Goal: Contribute content: Add original content to the website for others to see

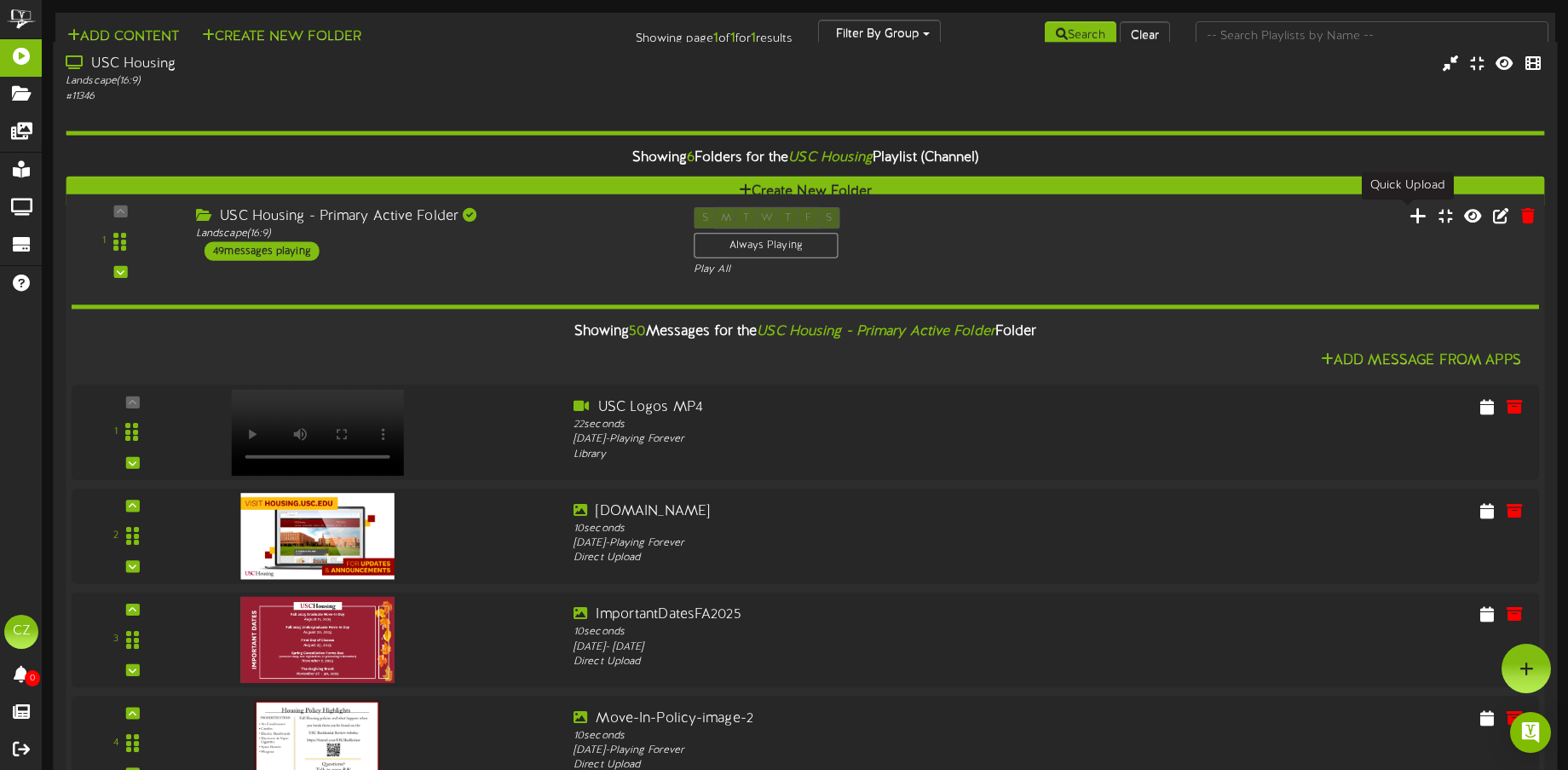
click at [1409, 220] on icon at bounding box center [1418, 214] width 17 height 18
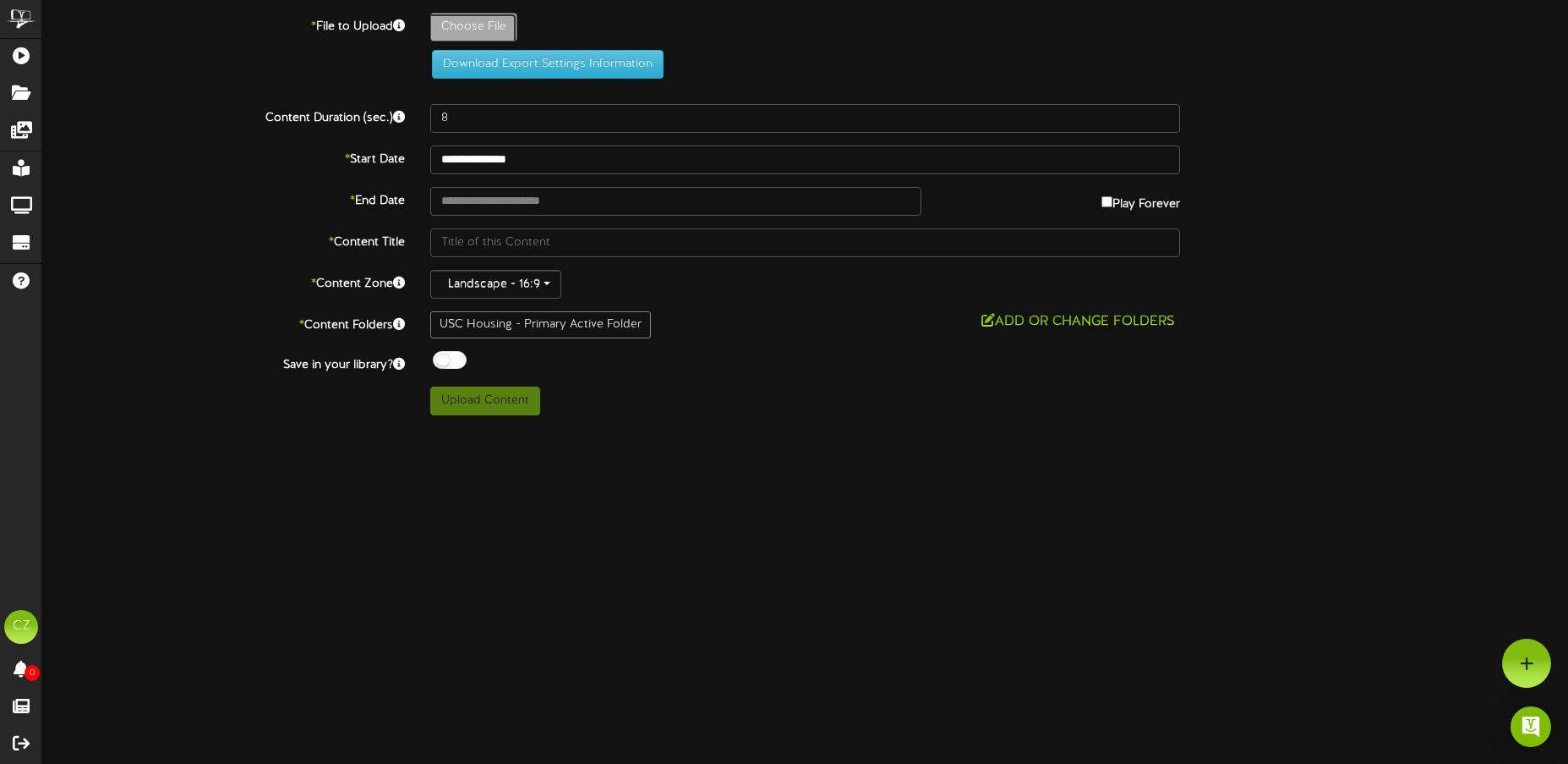
type input "**********"
type input "Cover"
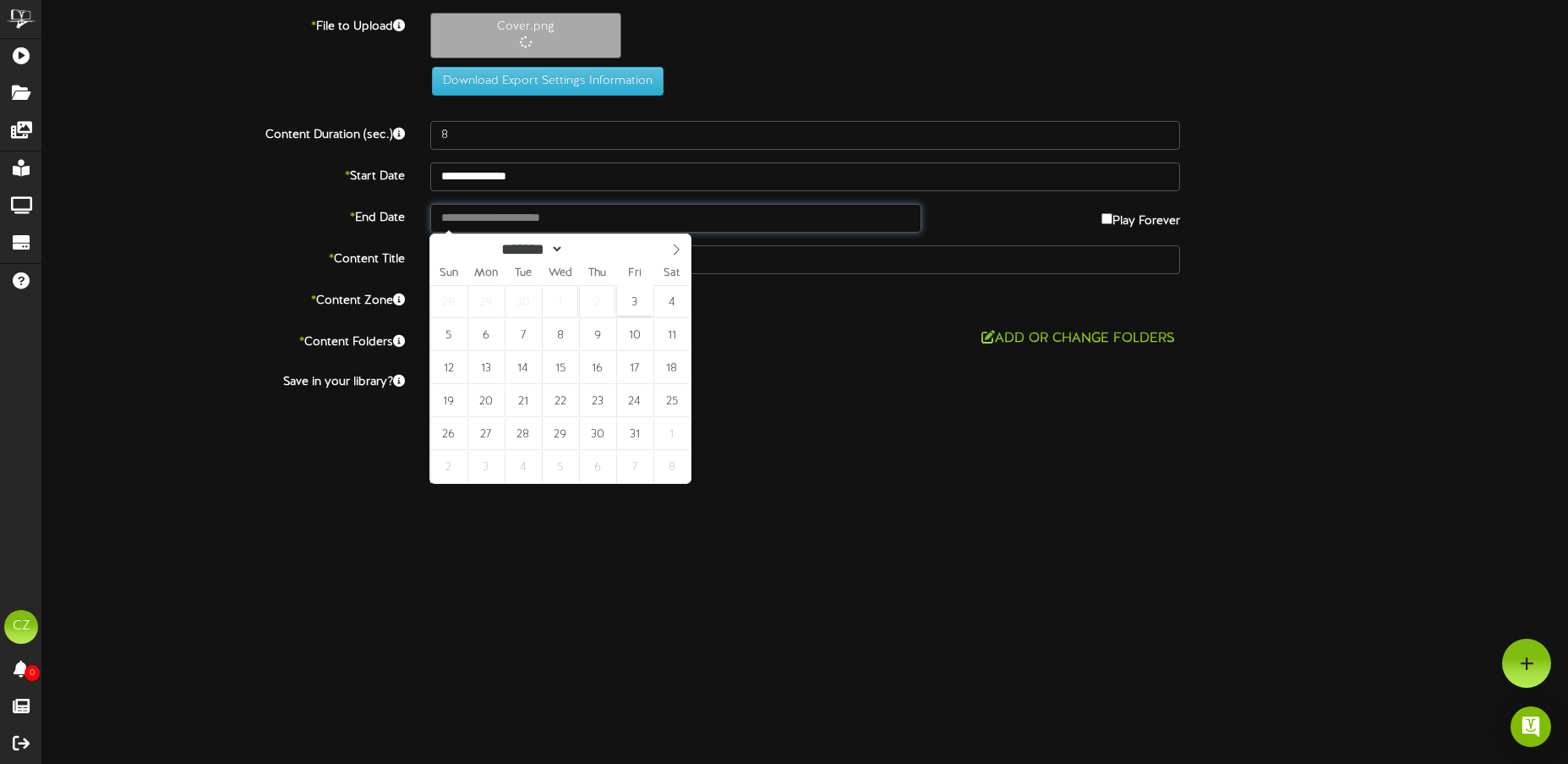
click at [686, 231] on input "text" at bounding box center [676, 218] width 492 height 29
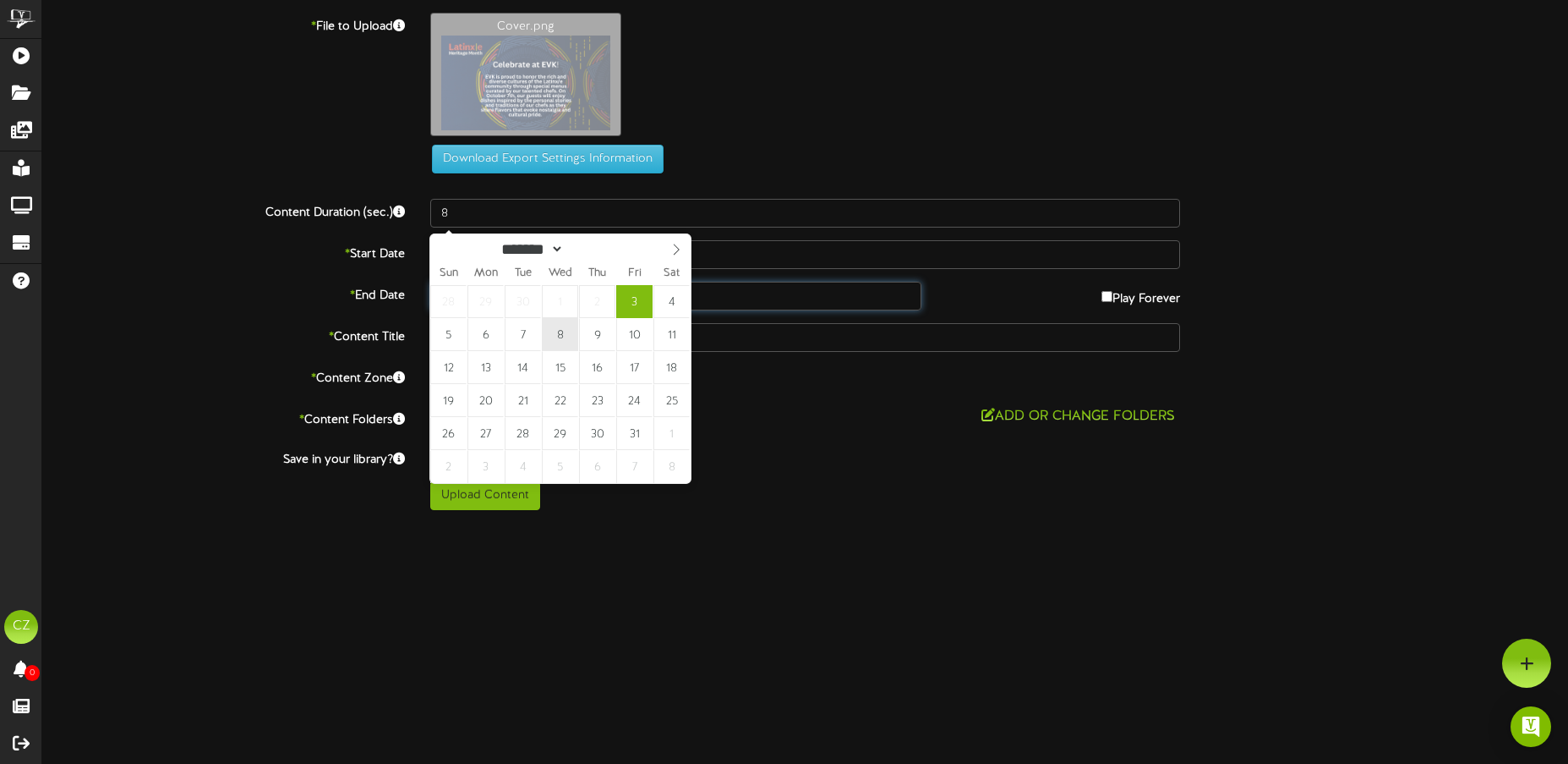
type input "**********"
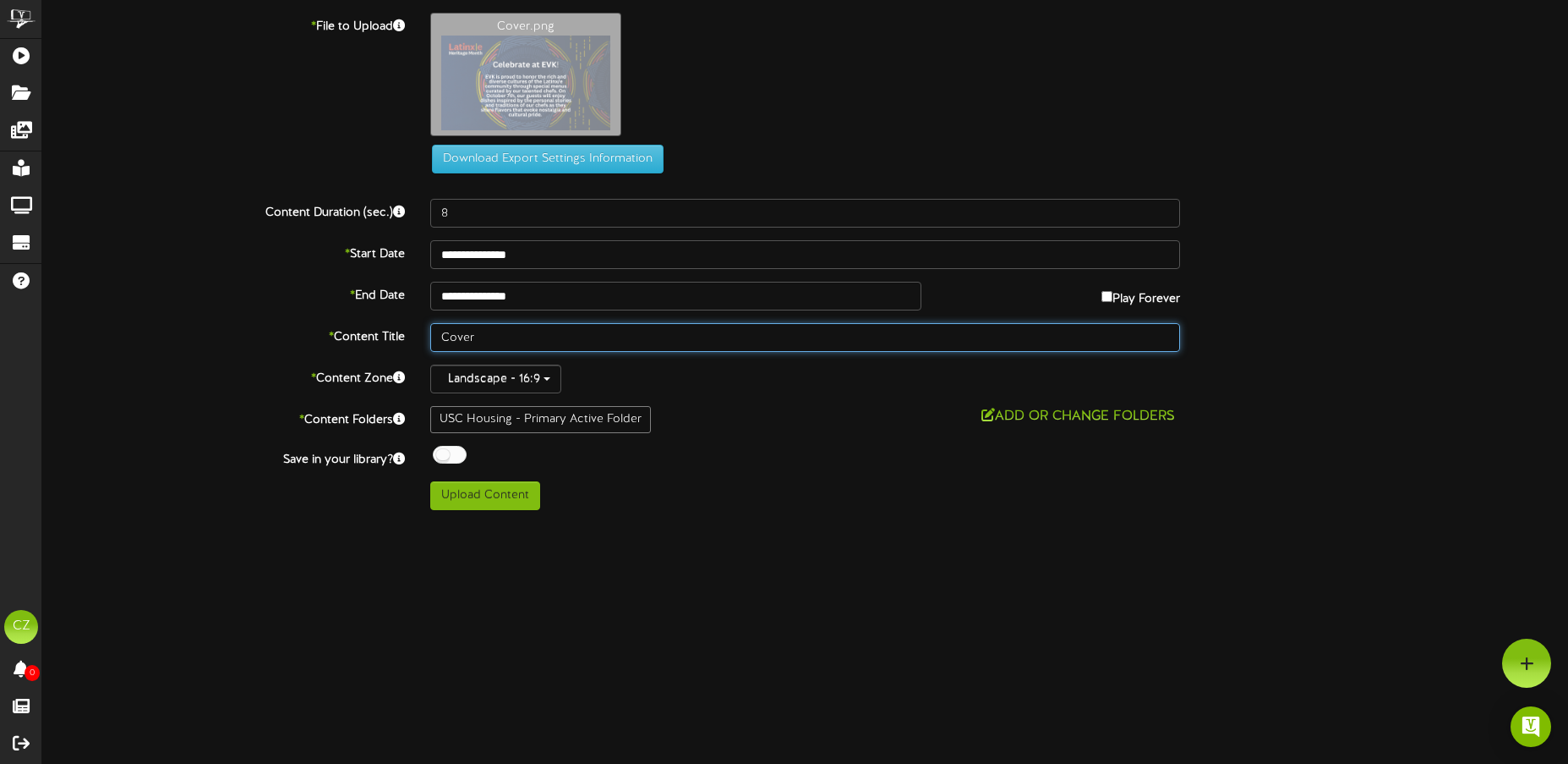
click at [891, 334] on input "Cover" at bounding box center [805, 337] width 751 height 29
drag, startPoint x: 849, startPoint y: 339, endPoint x: 419, endPoint y: 325, distance: 430.2
click at [419, 325] on div "Cover" at bounding box center [805, 337] width 776 height 29
click at [482, 338] on input "Cover" at bounding box center [805, 337] width 751 height 29
click at [440, 330] on input "Cover" at bounding box center [805, 337] width 751 height 29
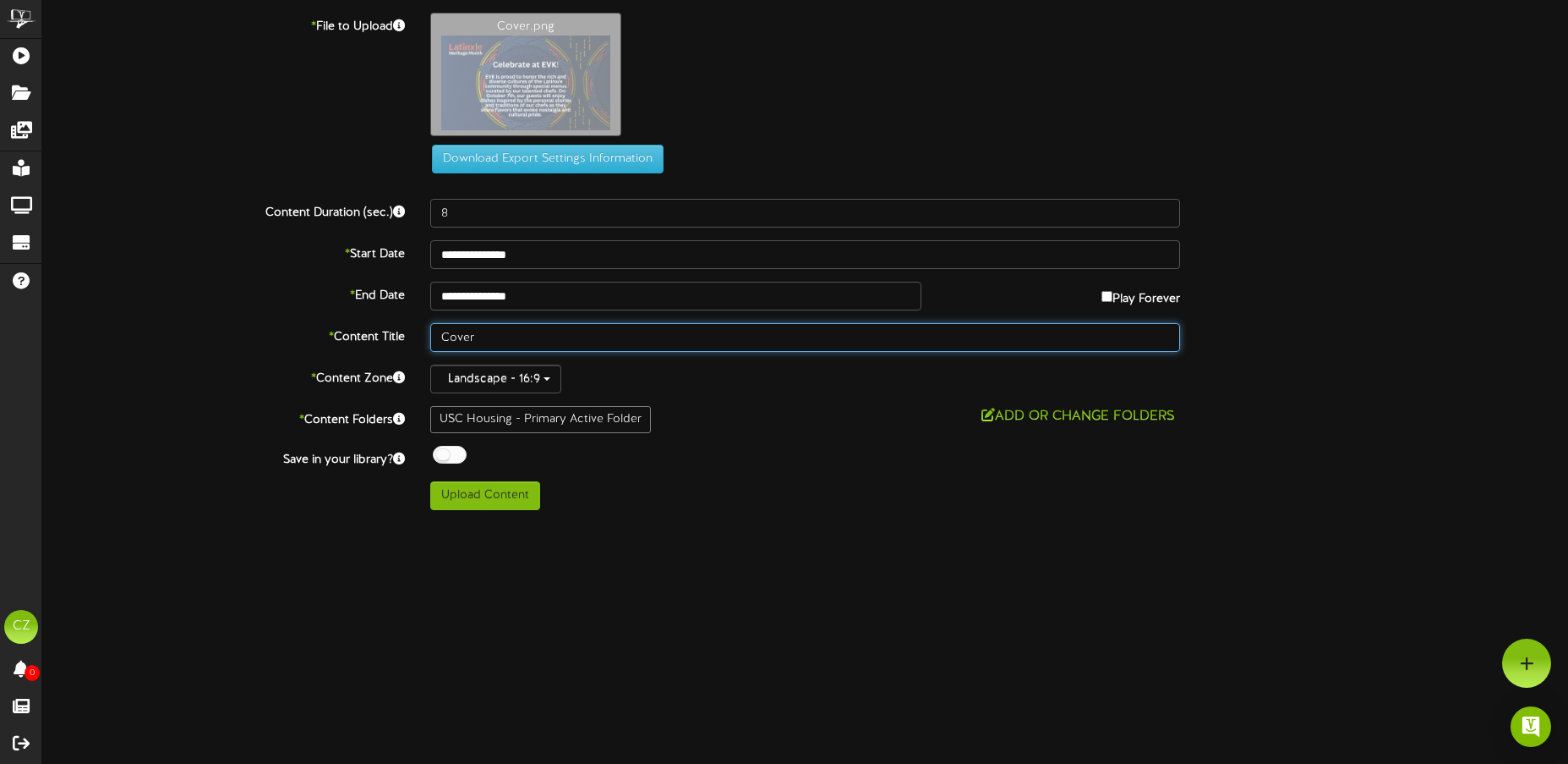
paste input "Latinx Heritage month_EVK"
type input "Latinx Heritage month_EVK_Cover"
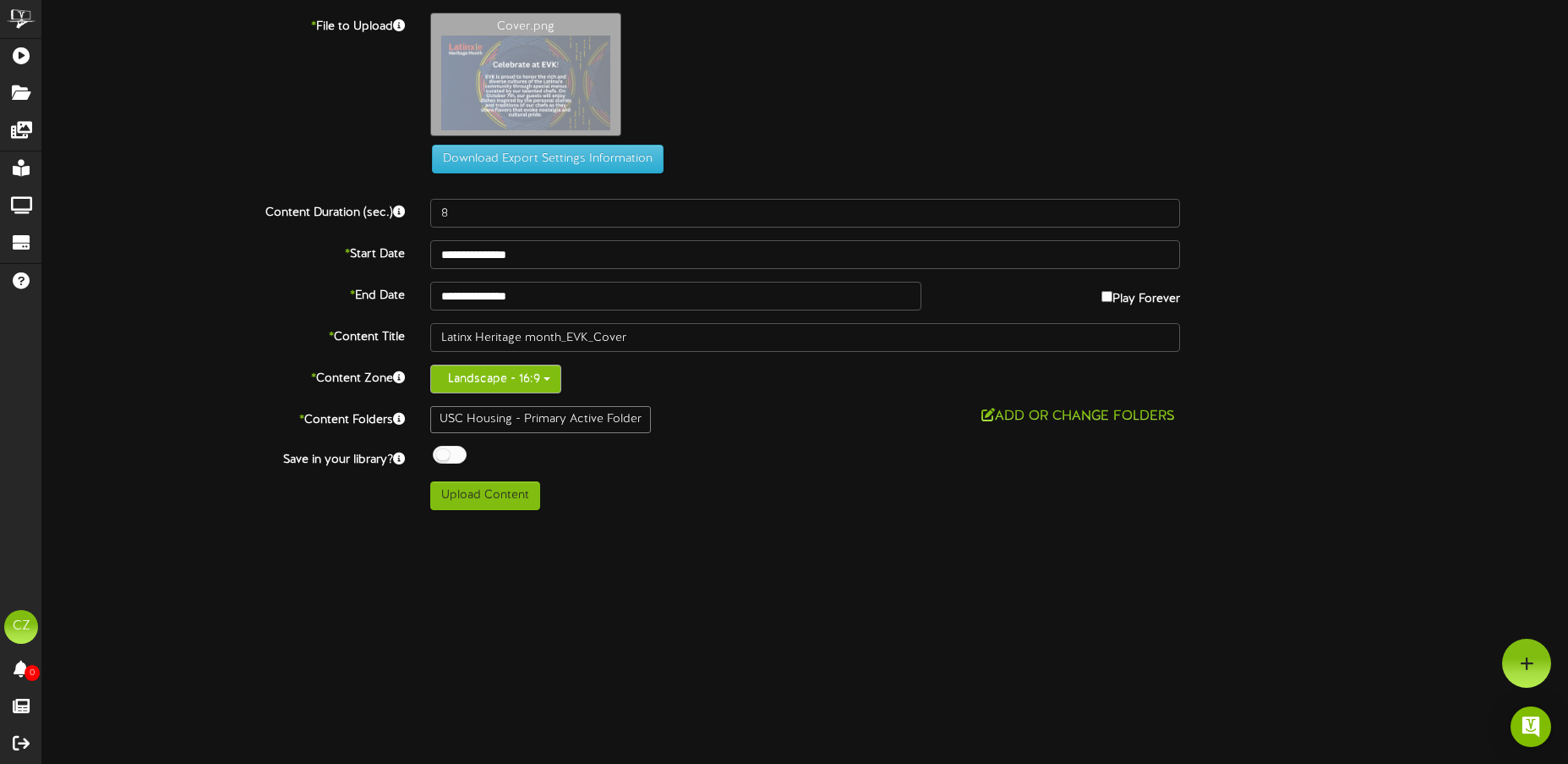
click at [549, 377] on button "Landscape - 16:9" at bounding box center [495, 379] width 131 height 29
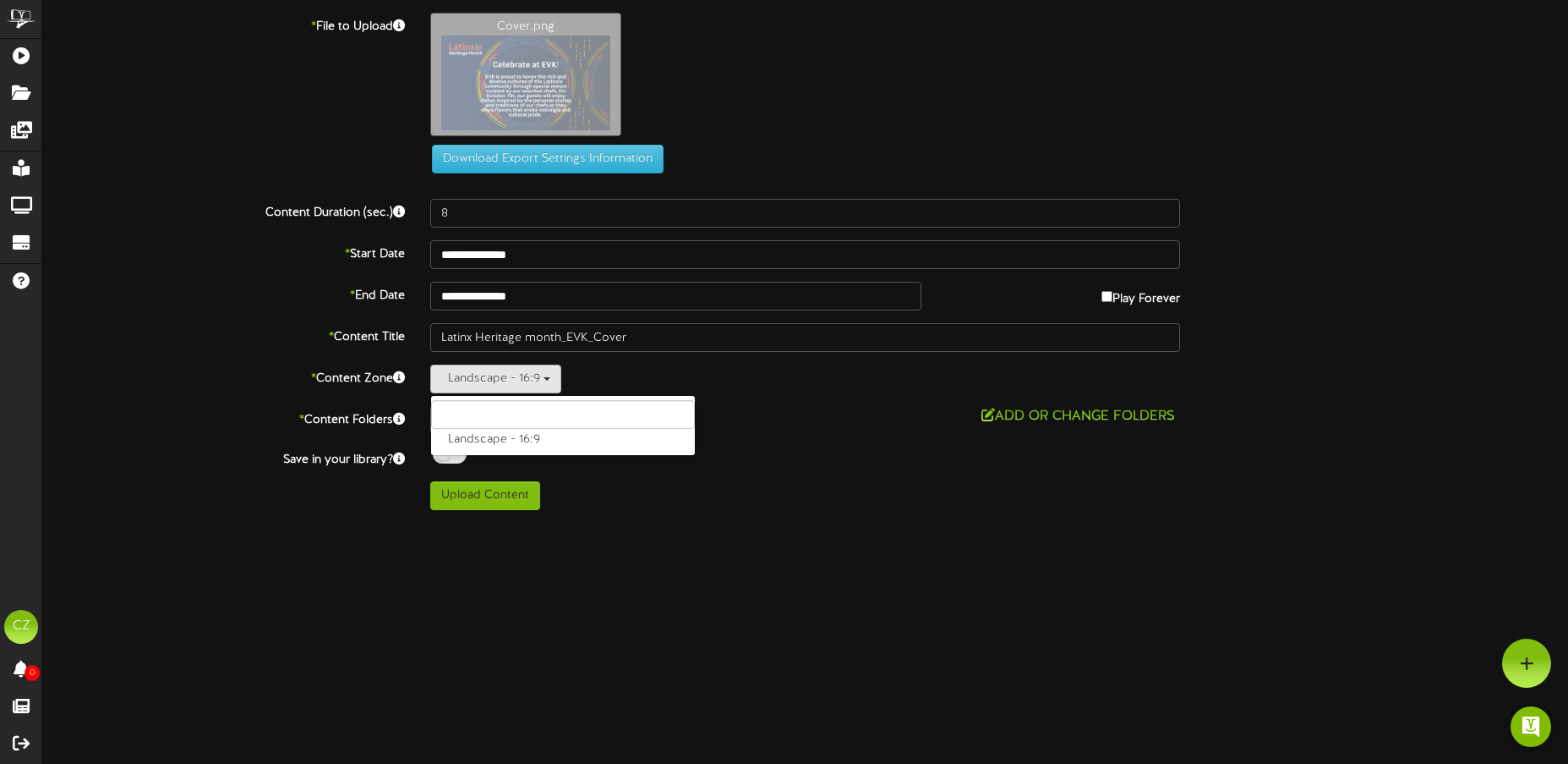
click at [687, 378] on div "Landscape - 16:9 Landscape - 16:9" at bounding box center [805, 379] width 751 height 29
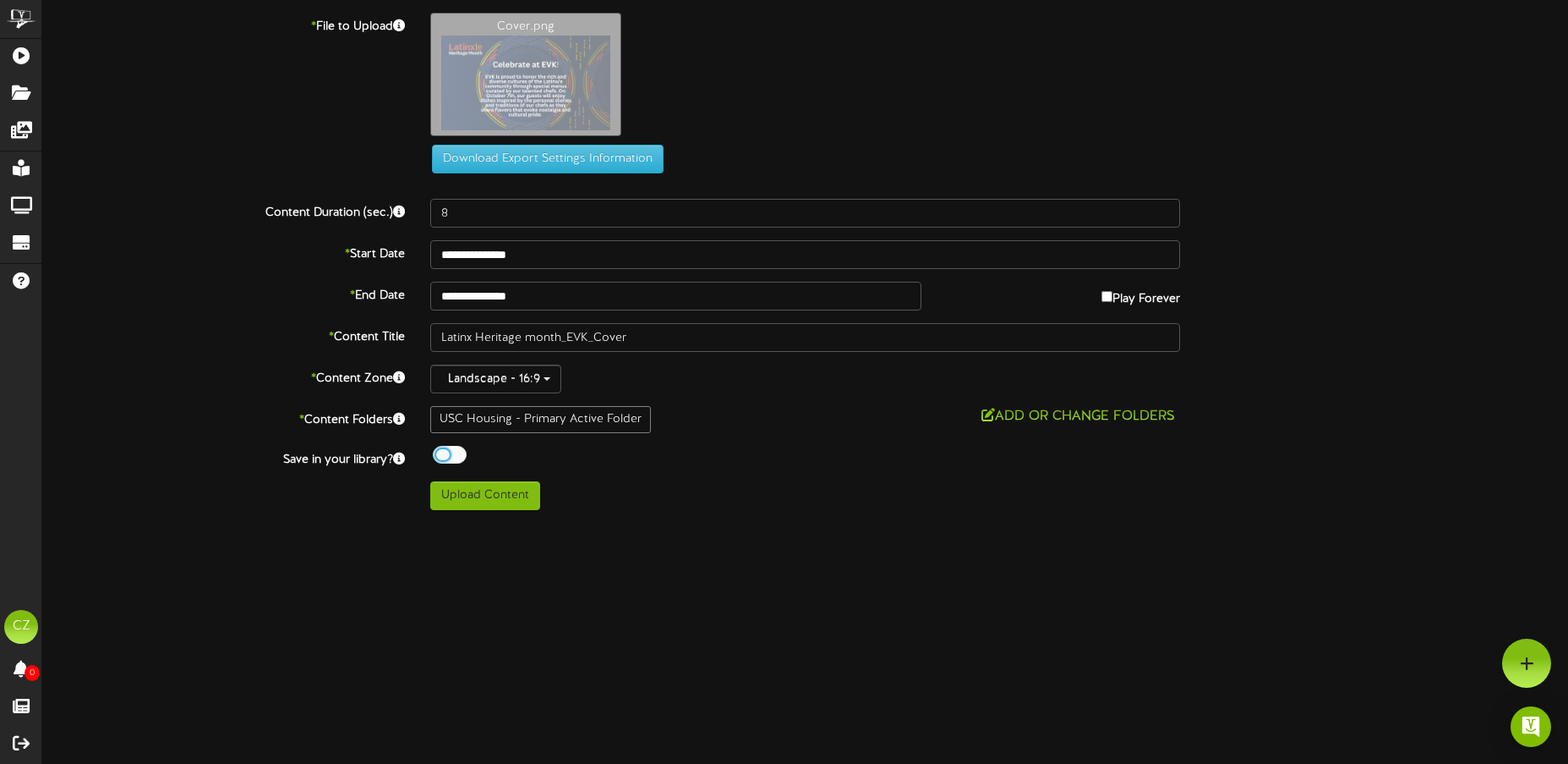
click at [444, 449] on div at bounding box center [449, 454] width 34 height 17
click at [677, 31] on div "Cover.png" at bounding box center [999, 79] width 1164 height 132
click at [773, 523] on html "ChannelValet Playlists Folders Messages My Library Groups Devices Help CZ Cindy…" at bounding box center [784, 261] width 1568 height 523
click at [456, 490] on button "Upload Content" at bounding box center [485, 495] width 110 height 29
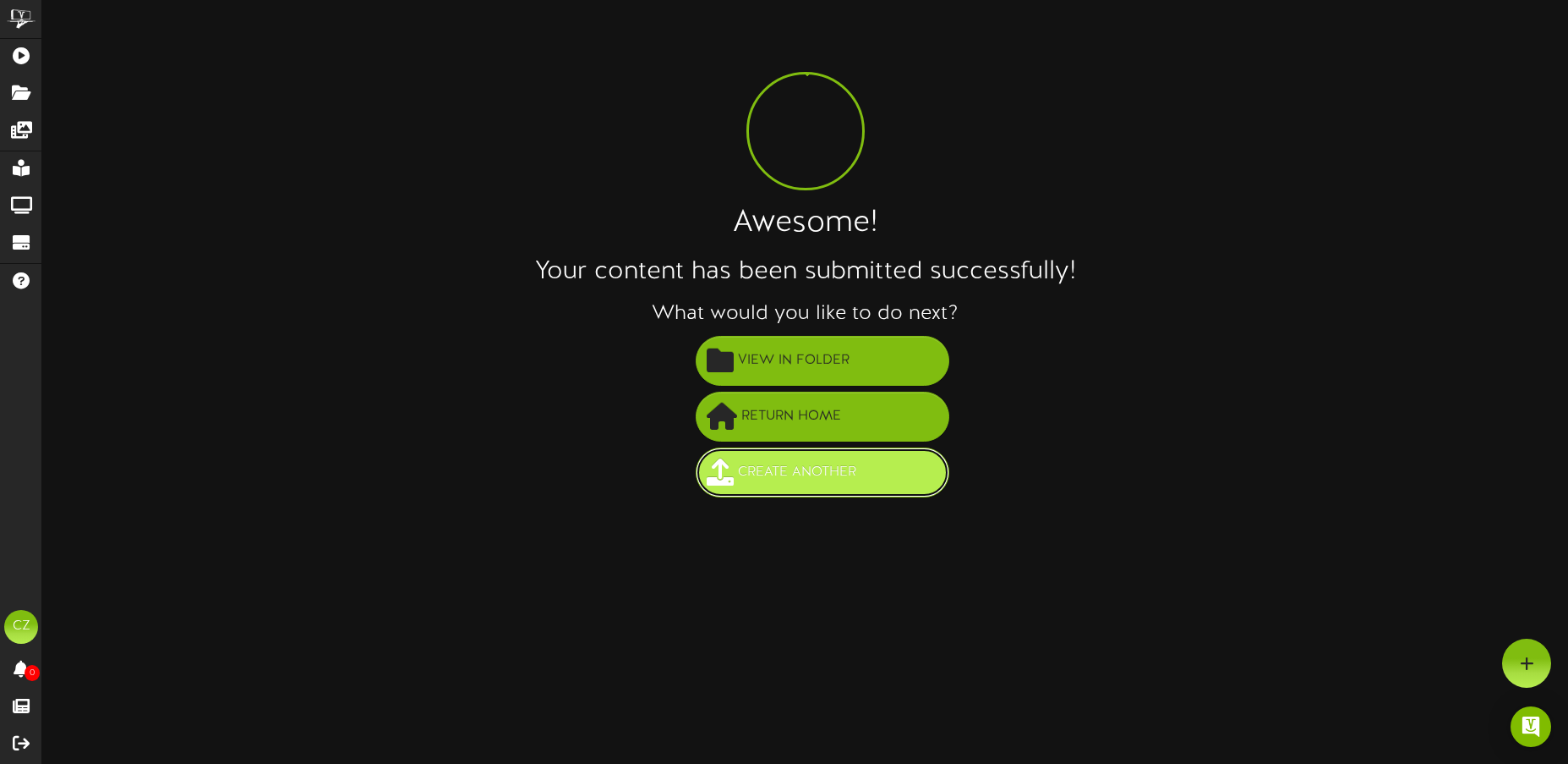
click at [843, 477] on span "Create Another" at bounding box center [797, 472] width 127 height 28
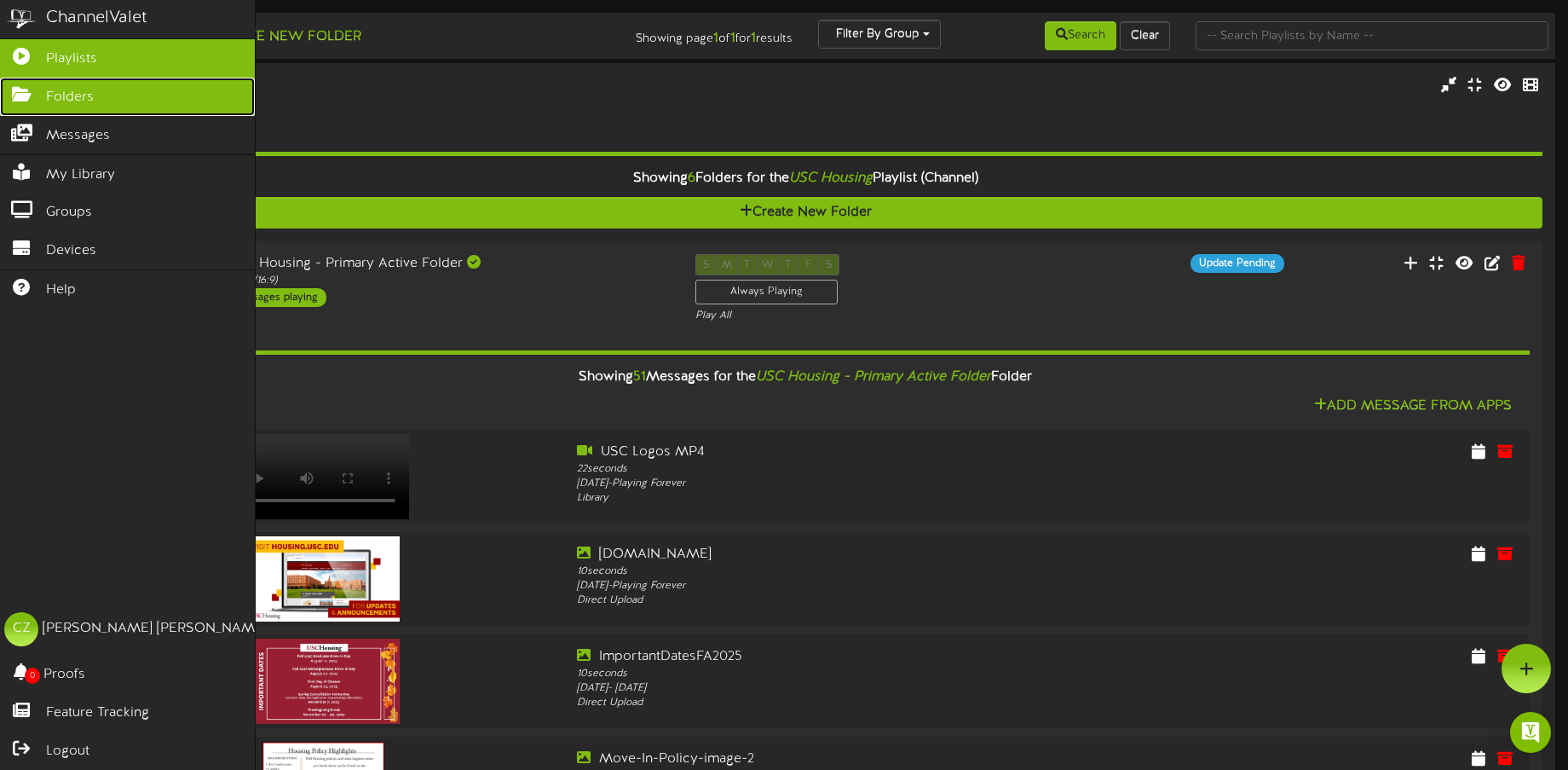
click at [107, 101] on link "Folders" at bounding box center [127, 97] width 254 height 38
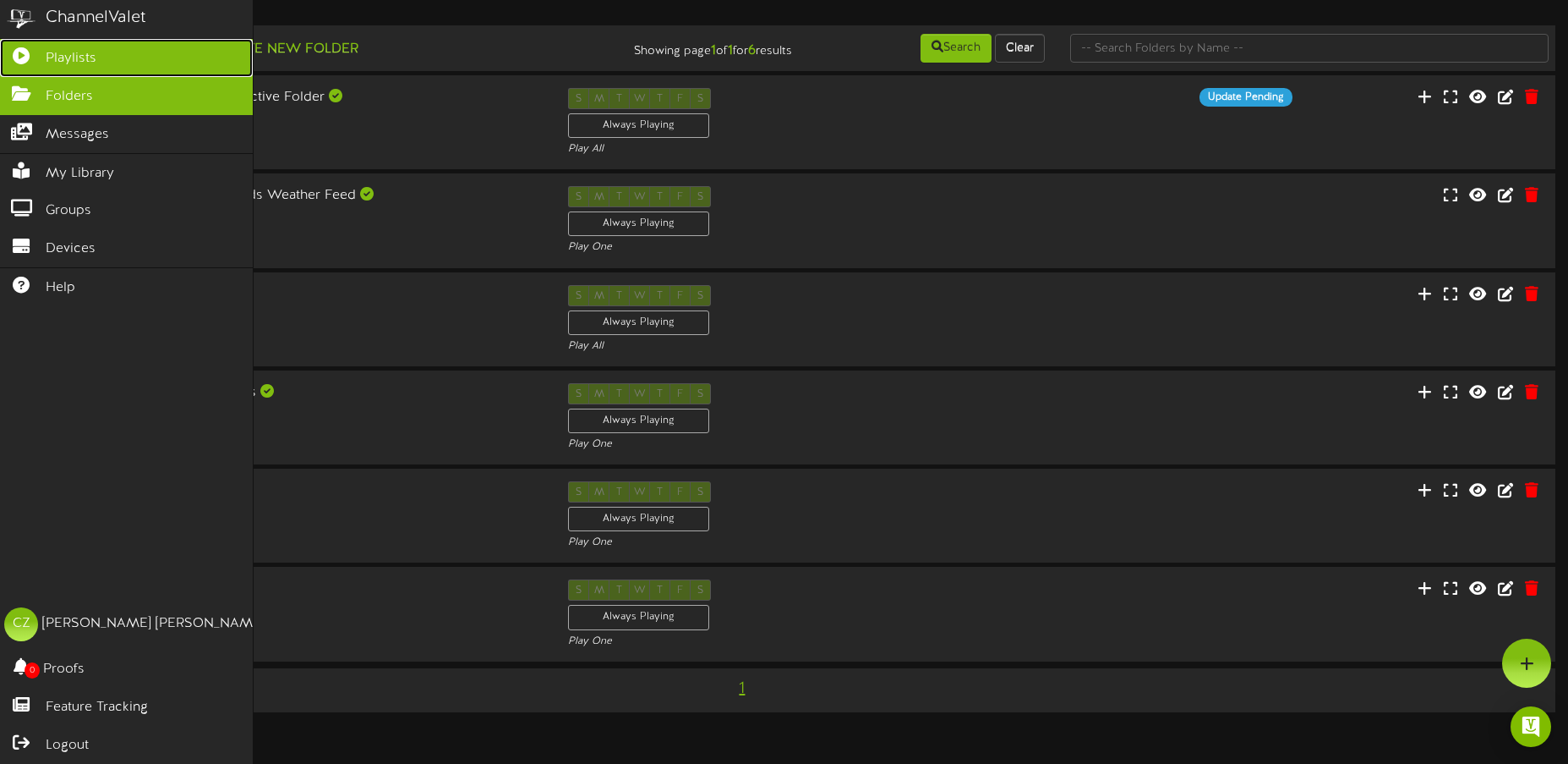
click at [20, 59] on icon at bounding box center [21, 54] width 43 height 13
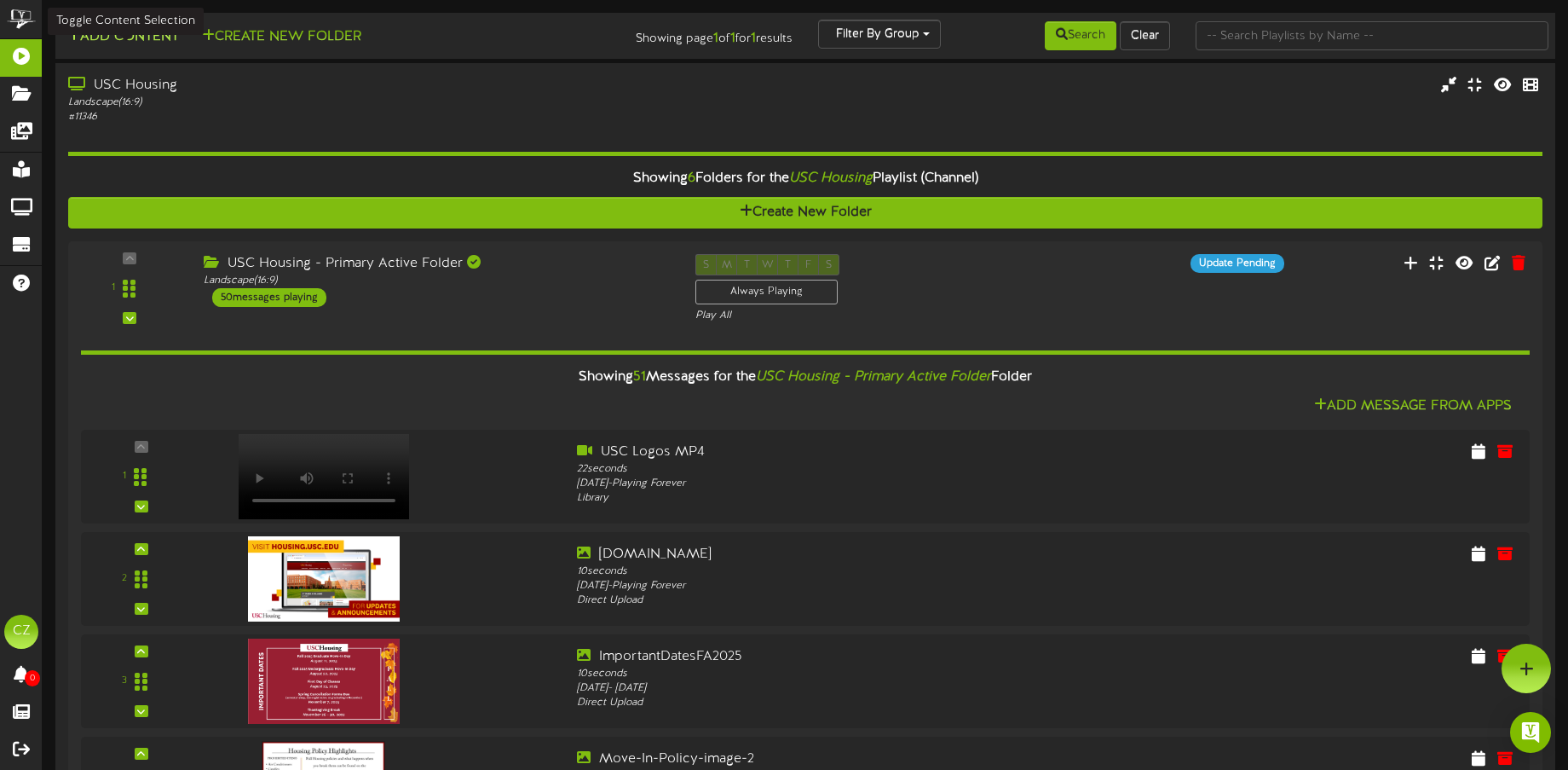
click at [127, 28] on button "Add Content" at bounding box center [122, 37] width 122 height 21
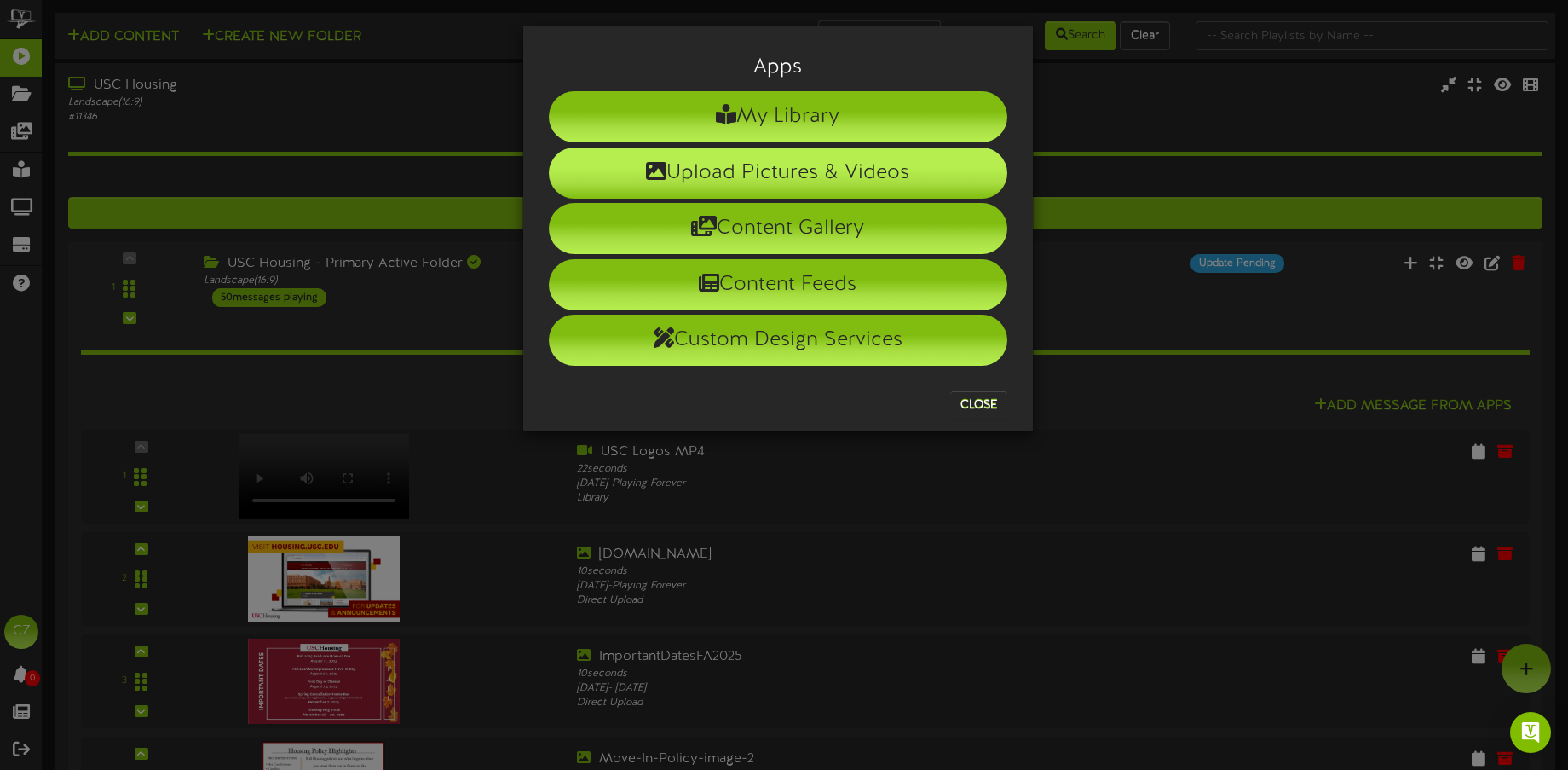
click at [889, 180] on li "Upload Pictures & Videos" at bounding box center [777, 173] width 458 height 51
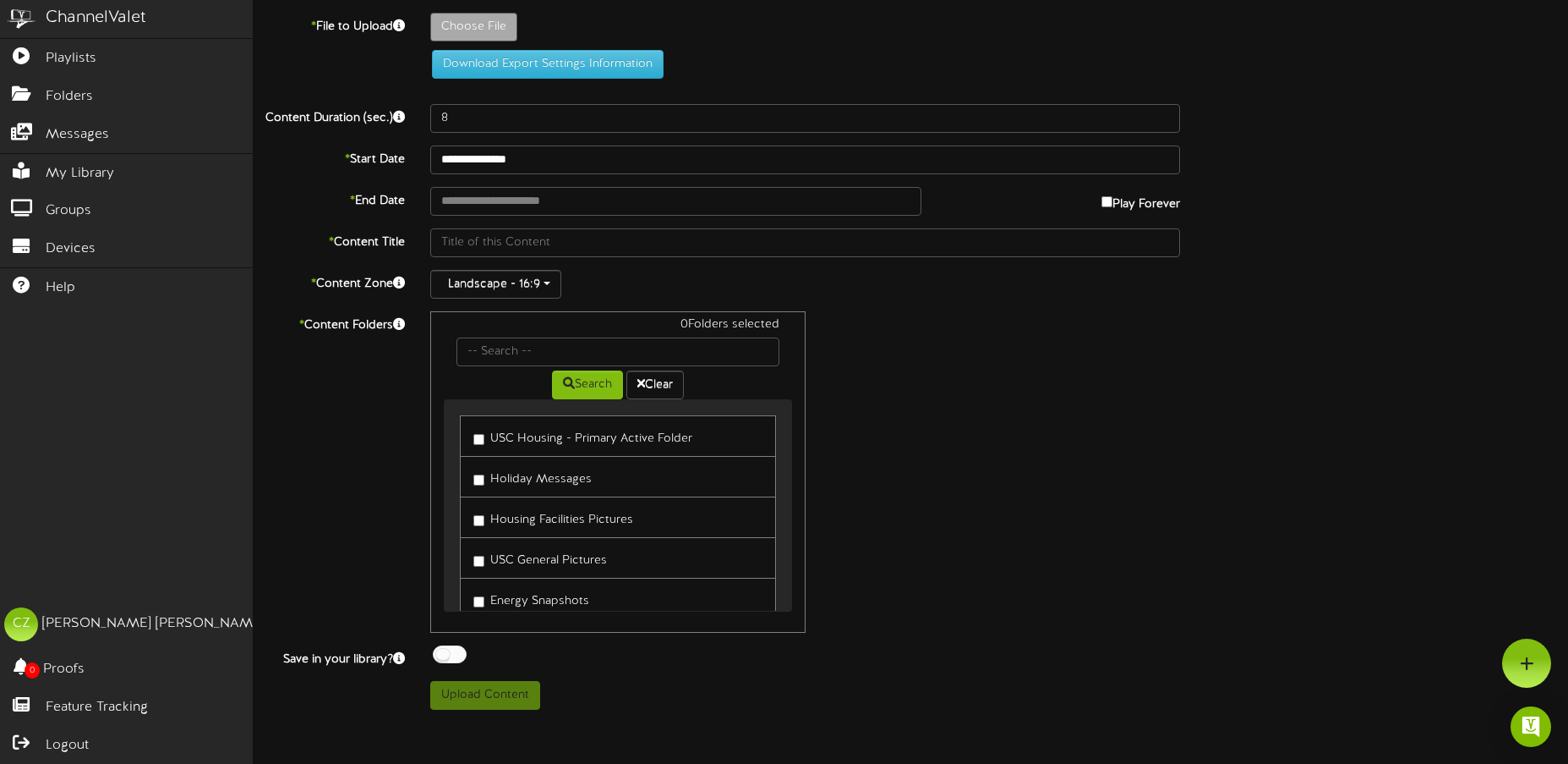
click at [95, 19] on div "ChannelValet" at bounding box center [96, 18] width 101 height 24
click at [25, 16] on img at bounding box center [21, 19] width 43 height 38
click at [19, 59] on icon at bounding box center [21, 54] width 43 height 13
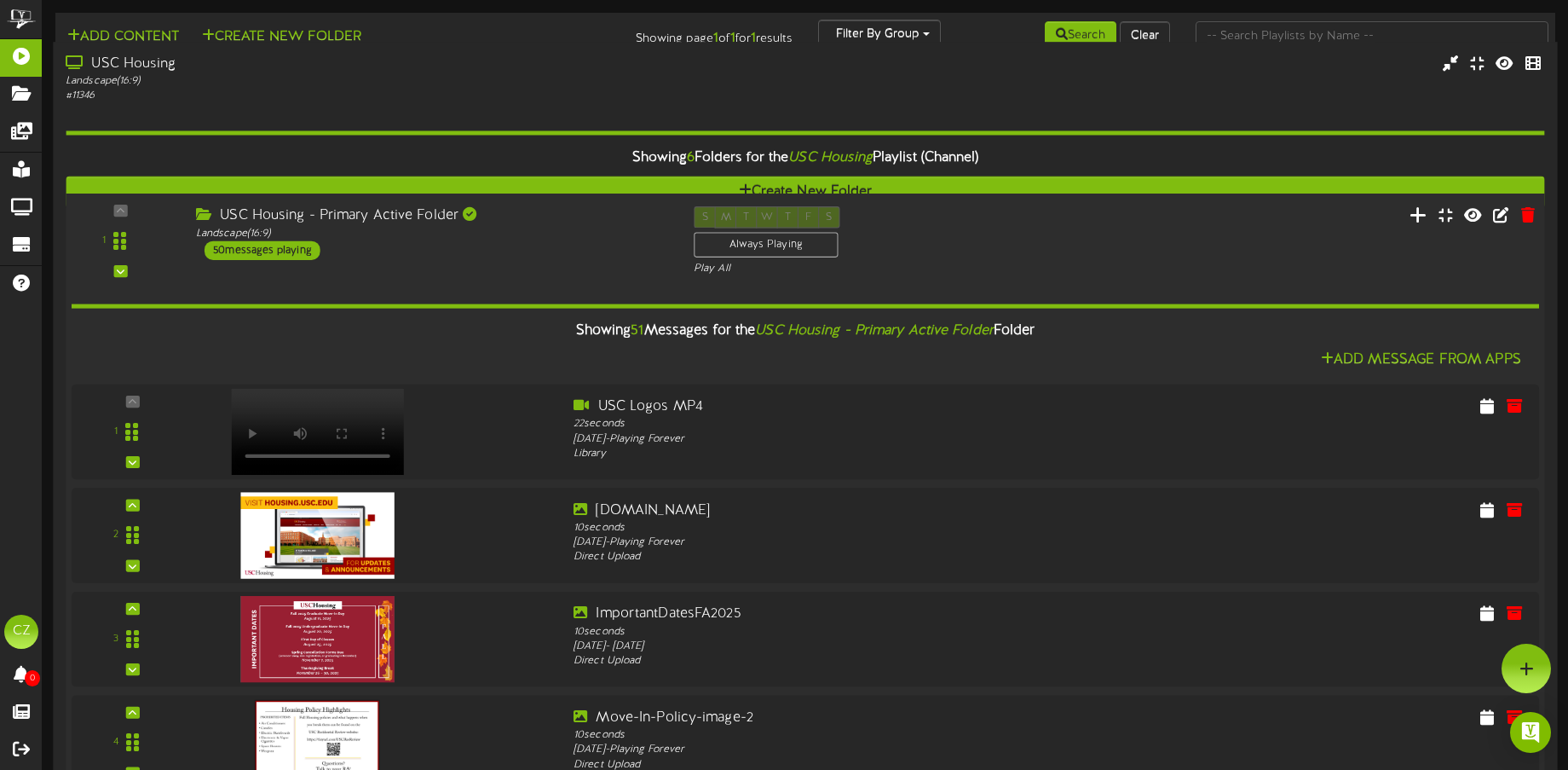
click at [1404, 219] on button at bounding box center [1418, 217] width 28 height 26
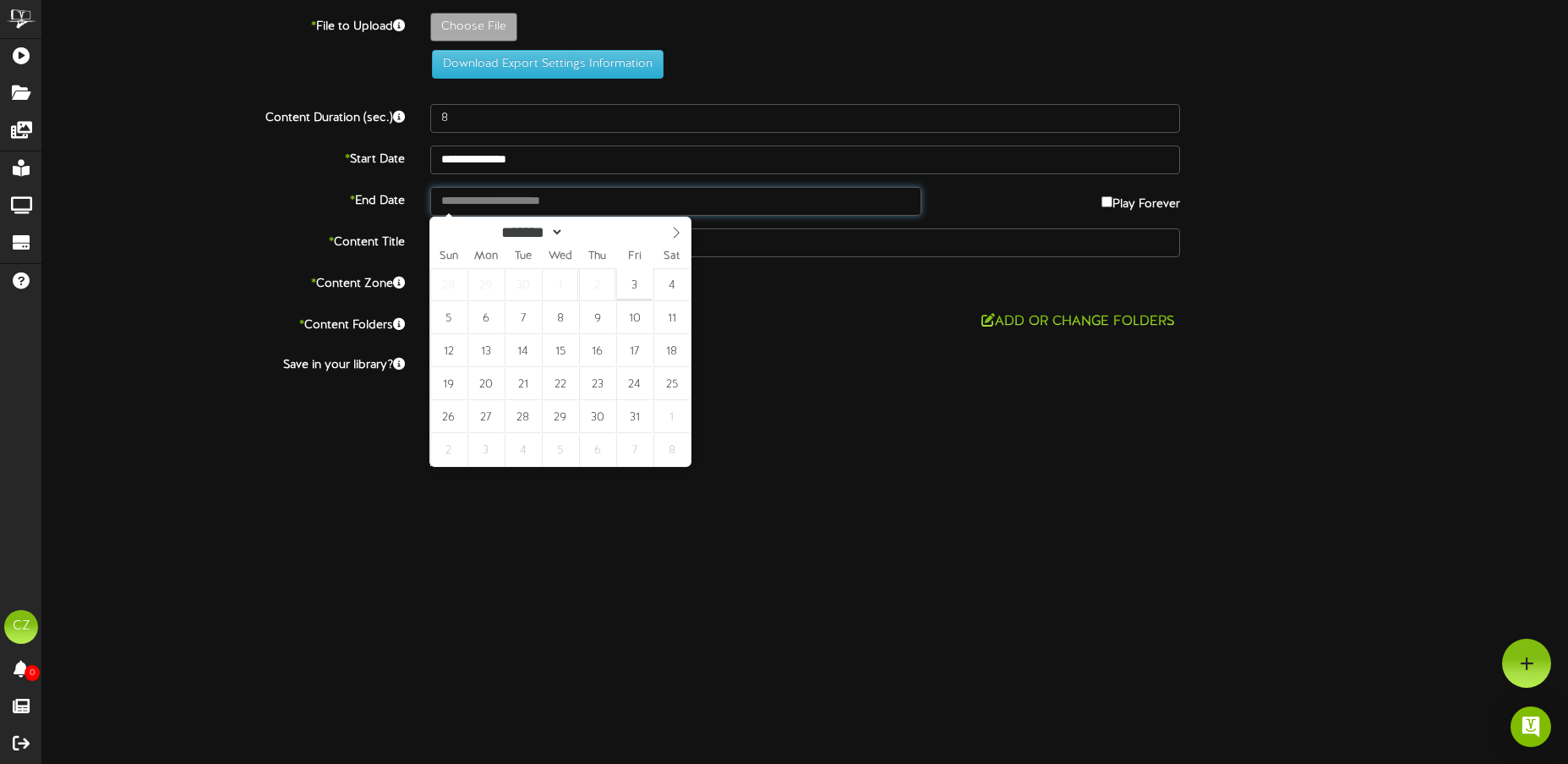
click at [508, 187] on input "text" at bounding box center [676, 201] width 492 height 29
type input "**********"
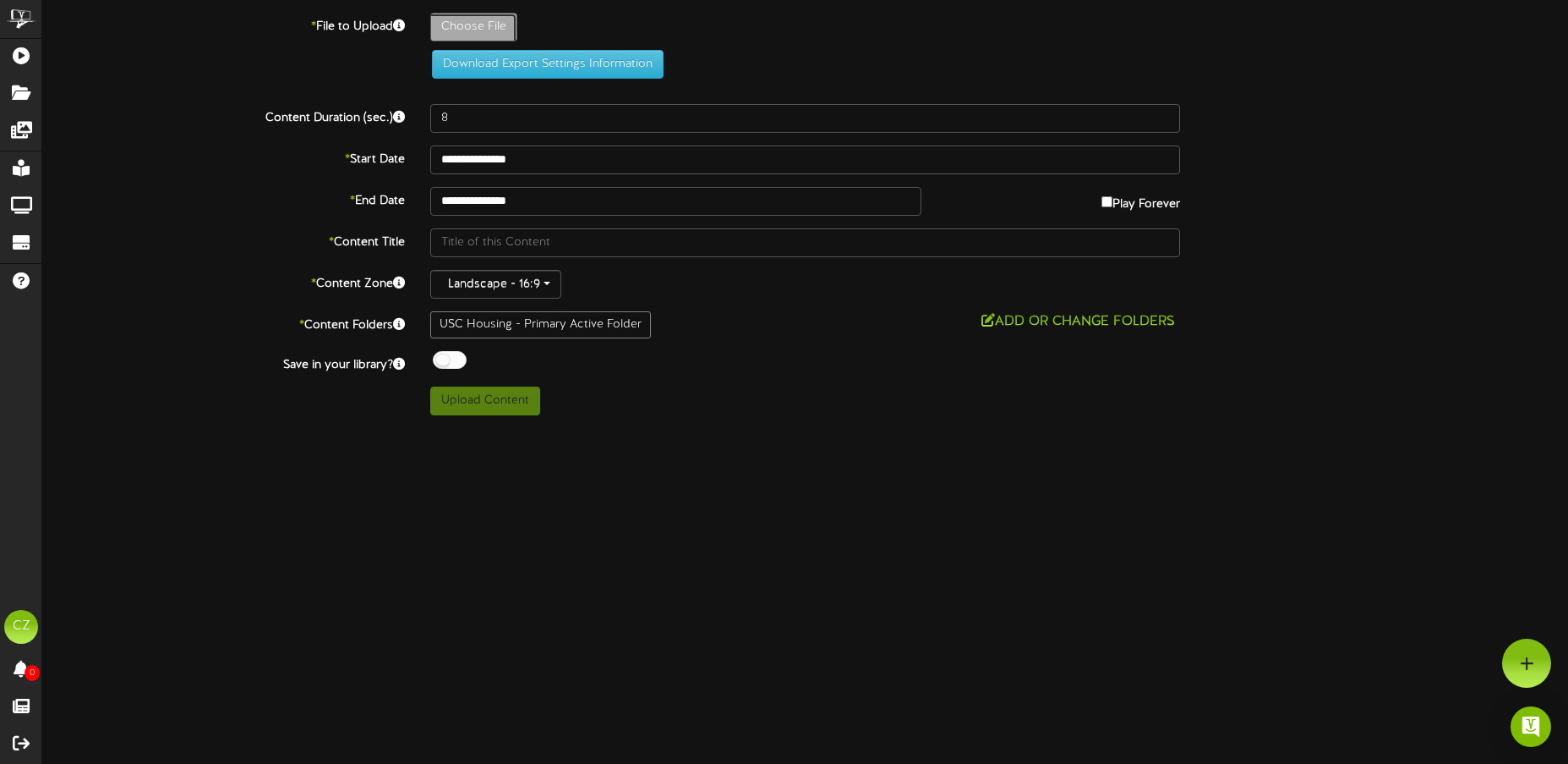
type input "**********"
type input "LatinxBreakfast"
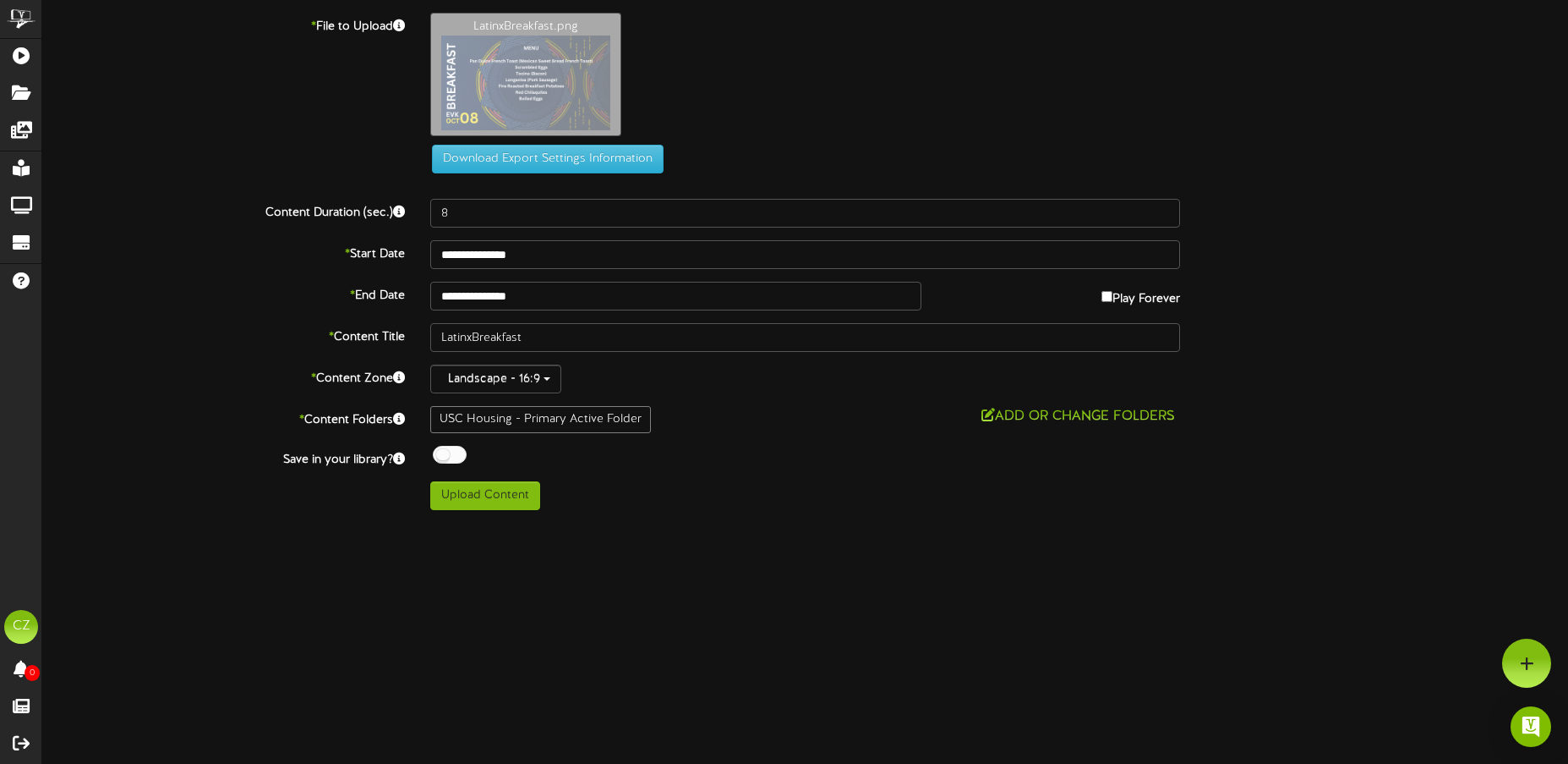
click at [444, 462] on div at bounding box center [449, 454] width 34 height 17
click at [469, 499] on button "Upload Content" at bounding box center [485, 495] width 110 height 29
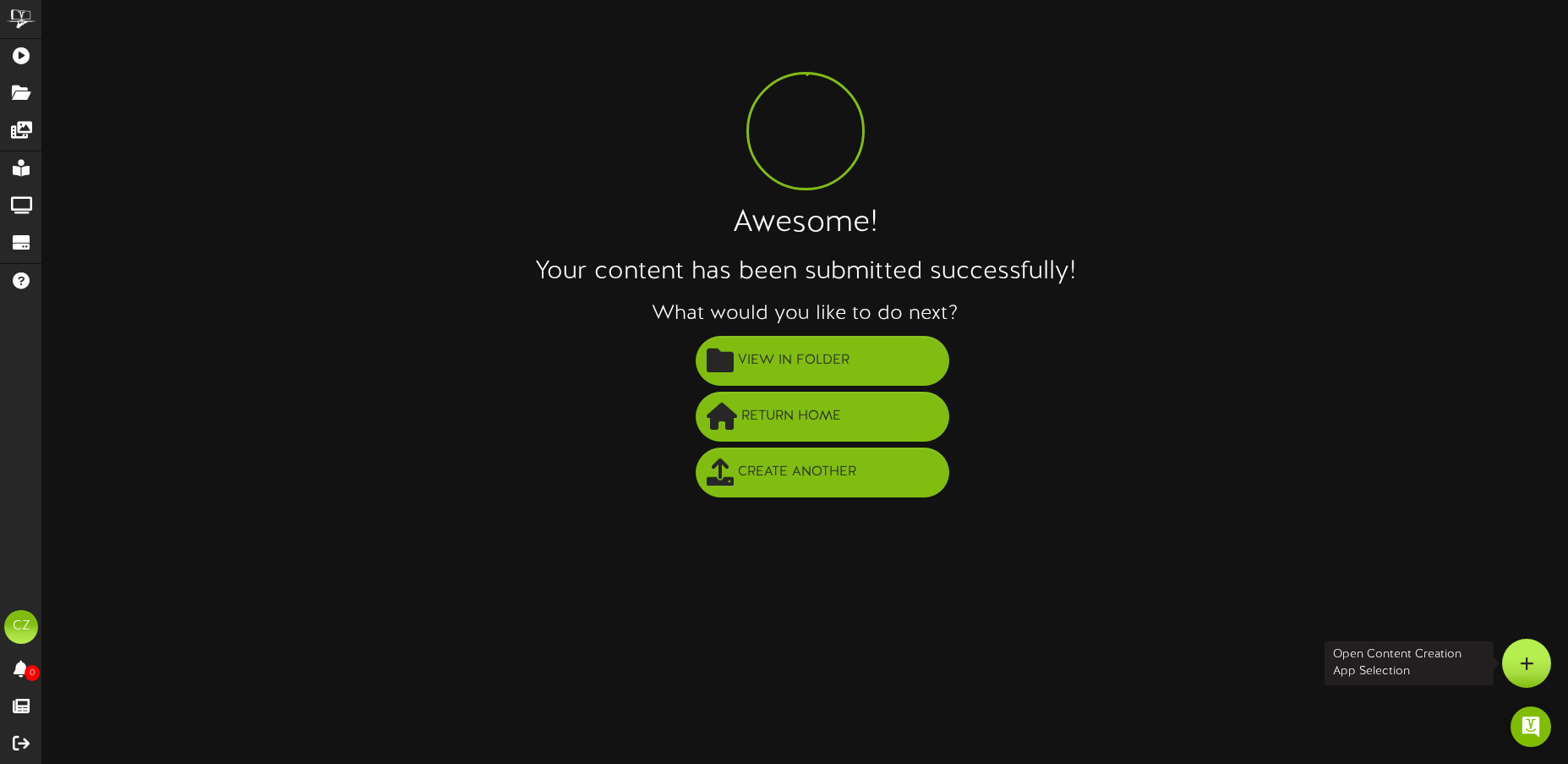
click at [1513, 654] on div at bounding box center [1526, 663] width 49 height 49
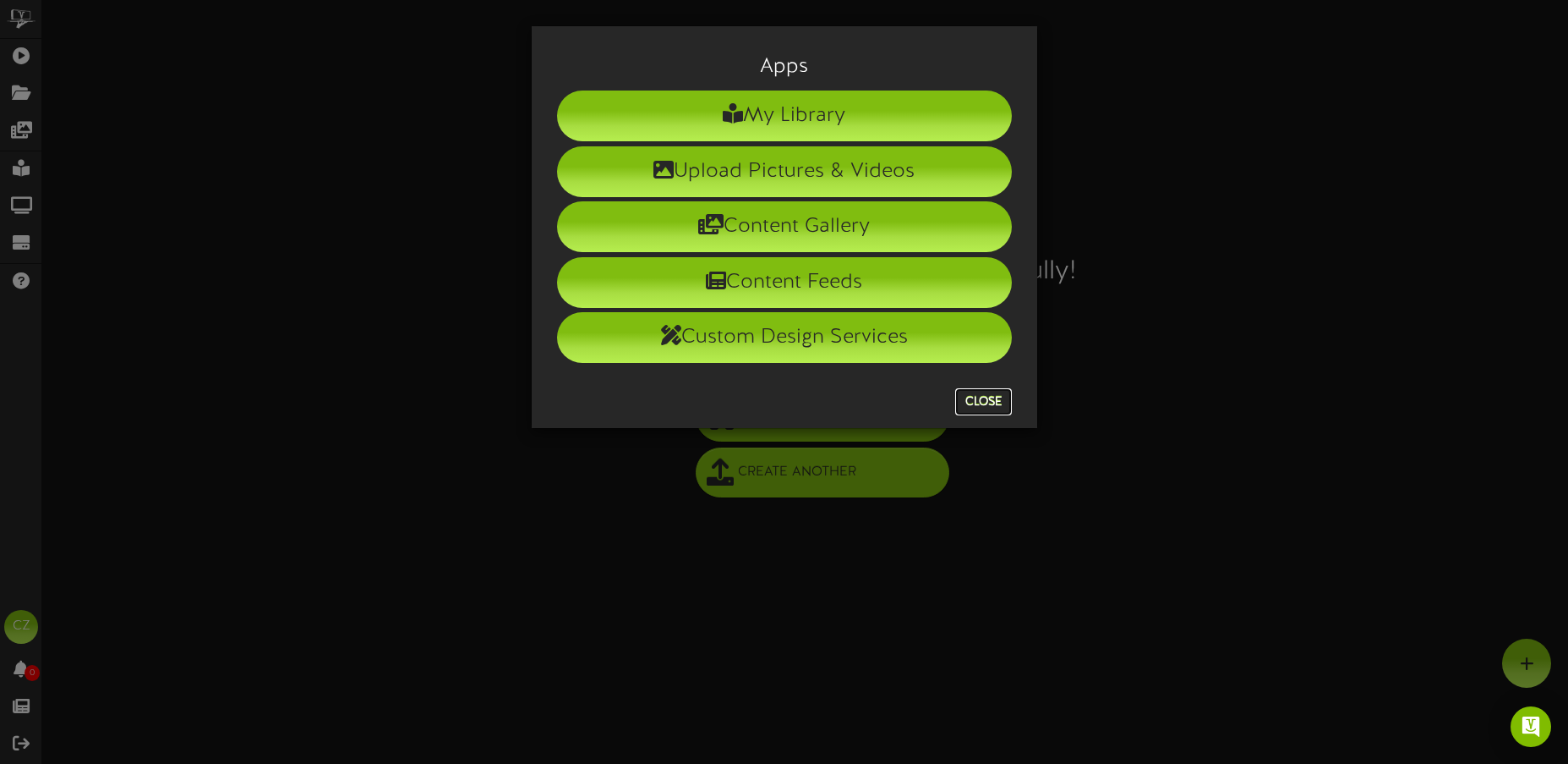
drag, startPoint x: 978, startPoint y: 395, endPoint x: 956, endPoint y: 398, distance: 22.2
click at [978, 396] on button "Close" at bounding box center [983, 401] width 56 height 27
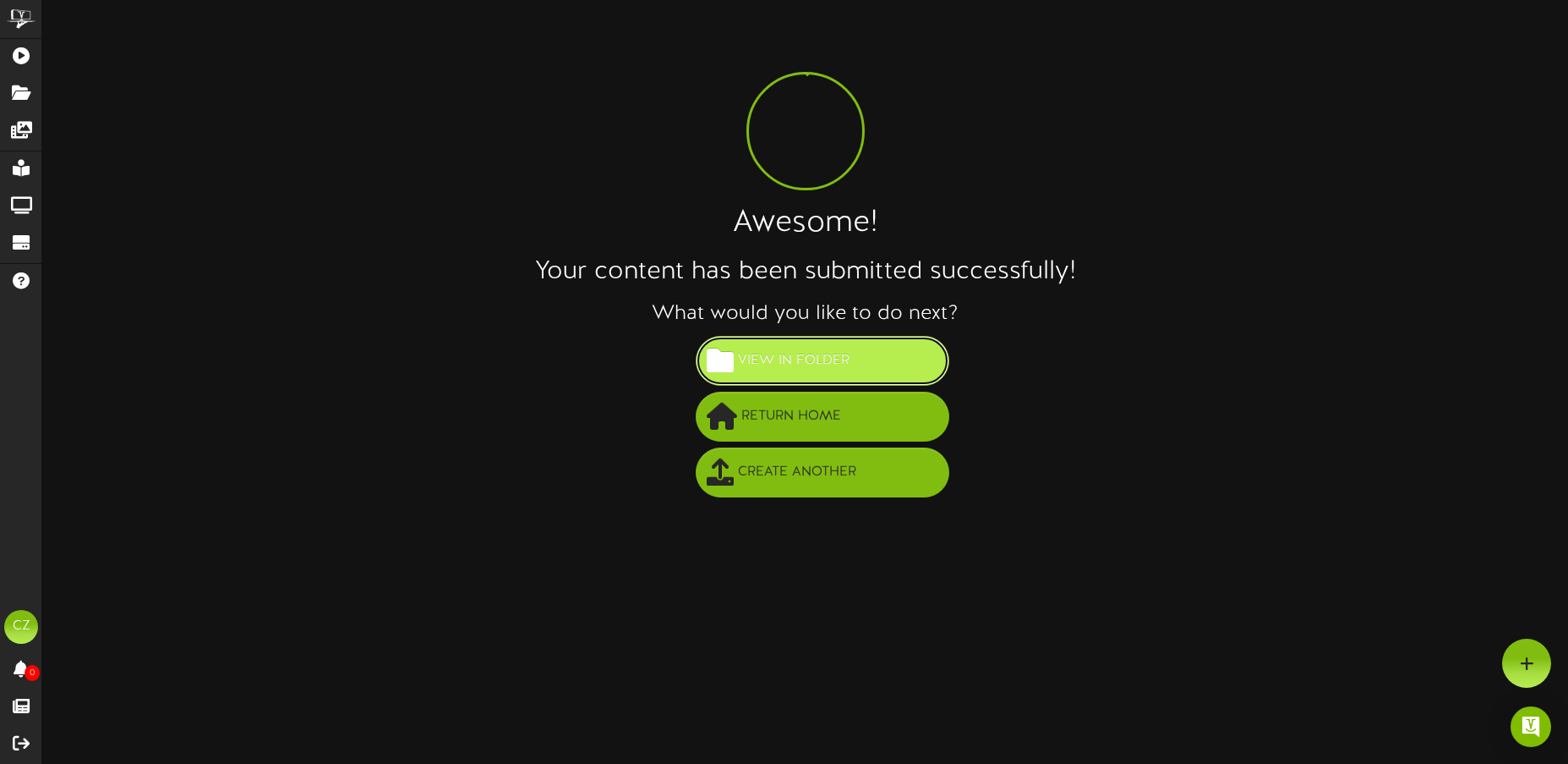
click at [807, 358] on span "View in Folder" at bounding box center [794, 360] width 120 height 28
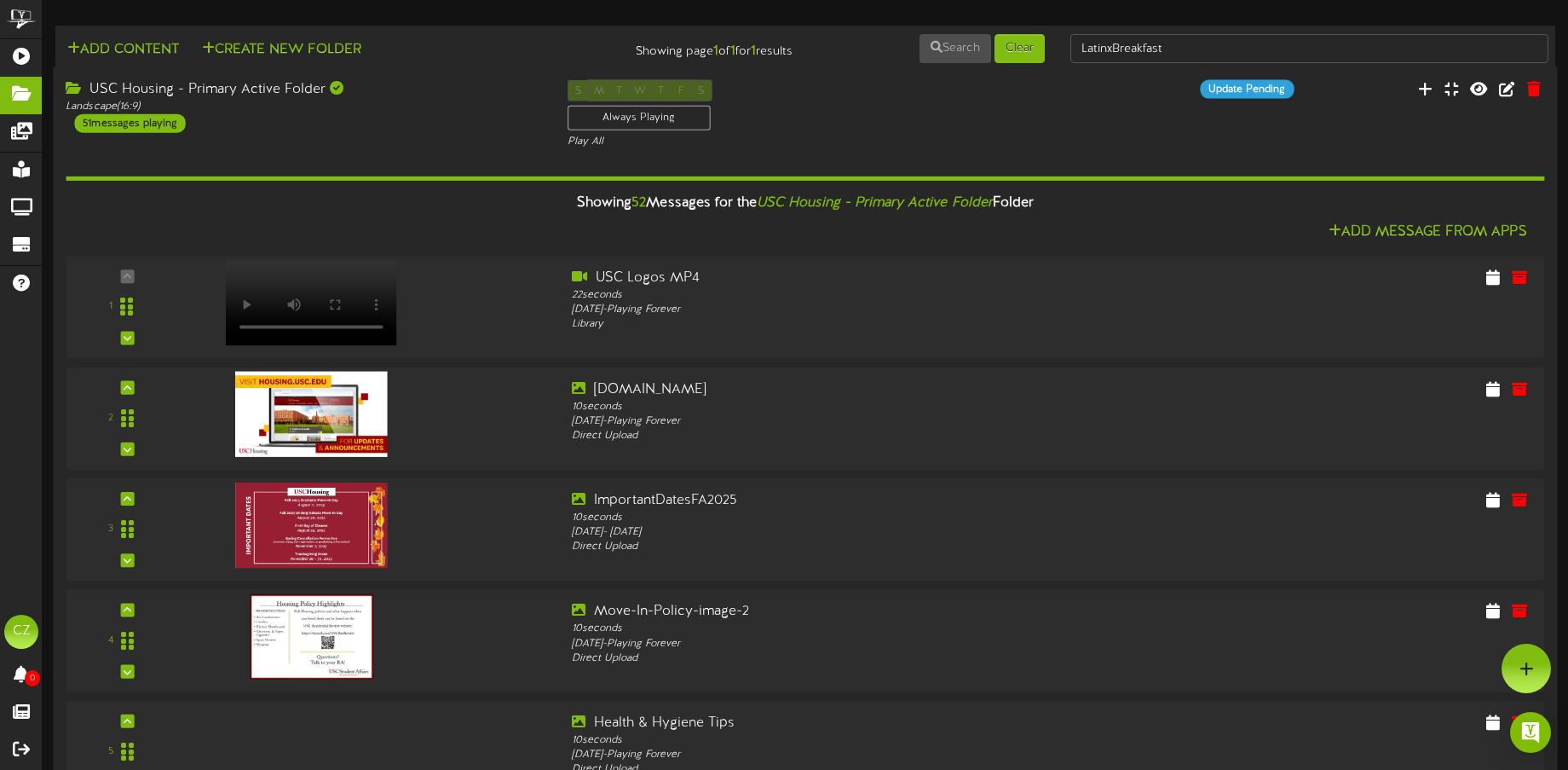
scroll to position [3058, 0]
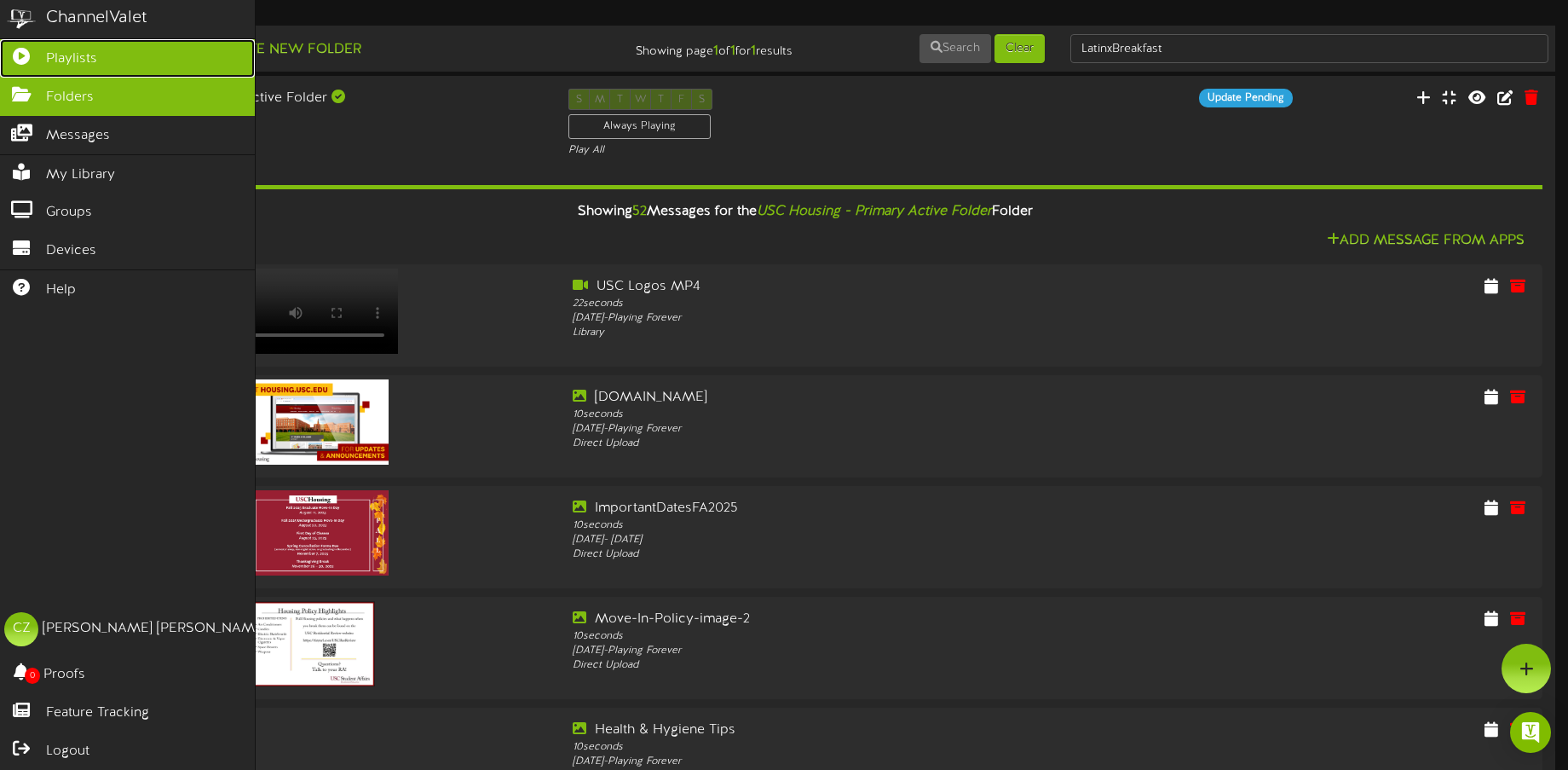
click at [23, 52] on icon at bounding box center [21, 54] width 43 height 13
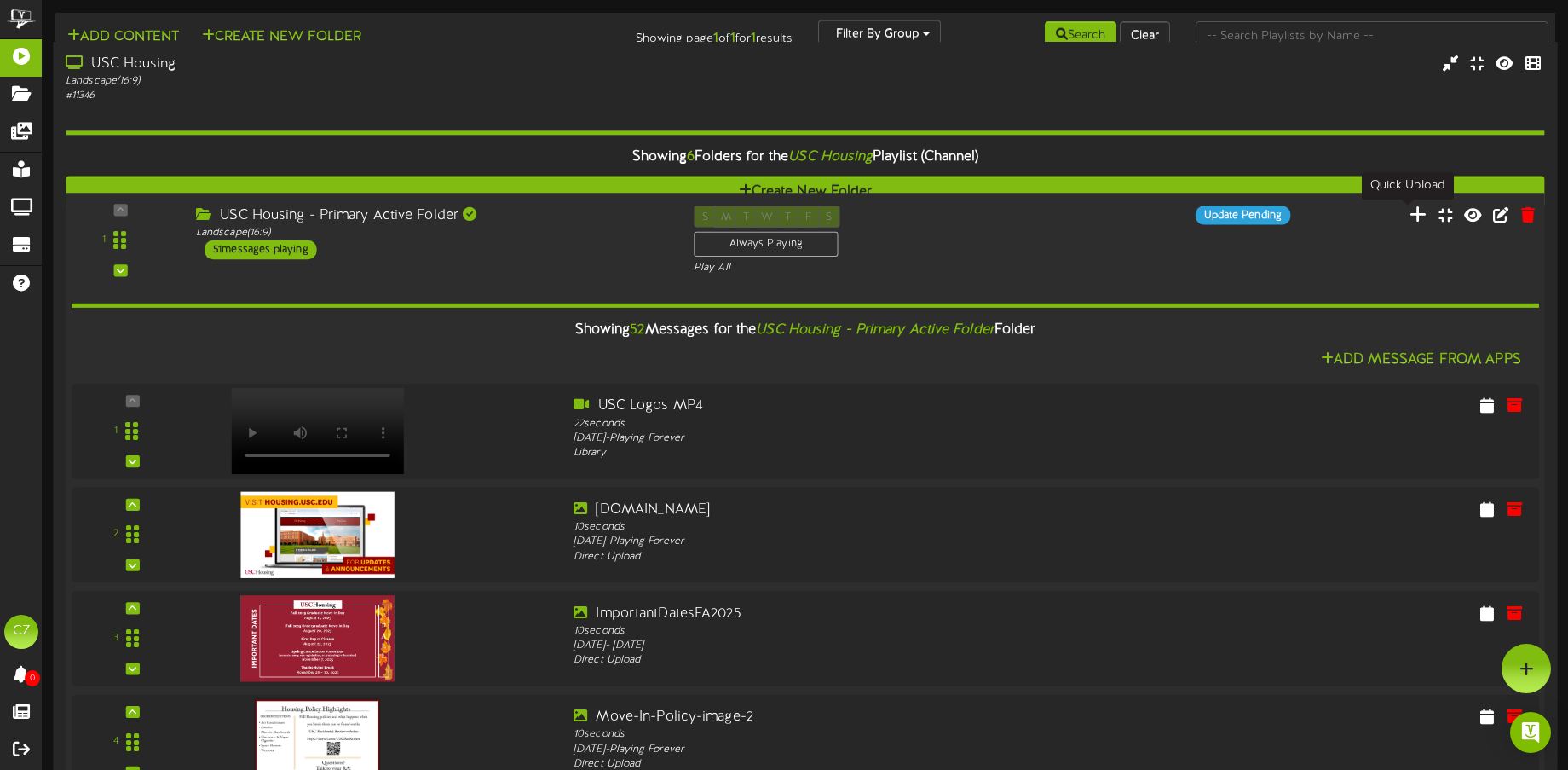
click at [1412, 220] on icon at bounding box center [1418, 214] width 17 height 18
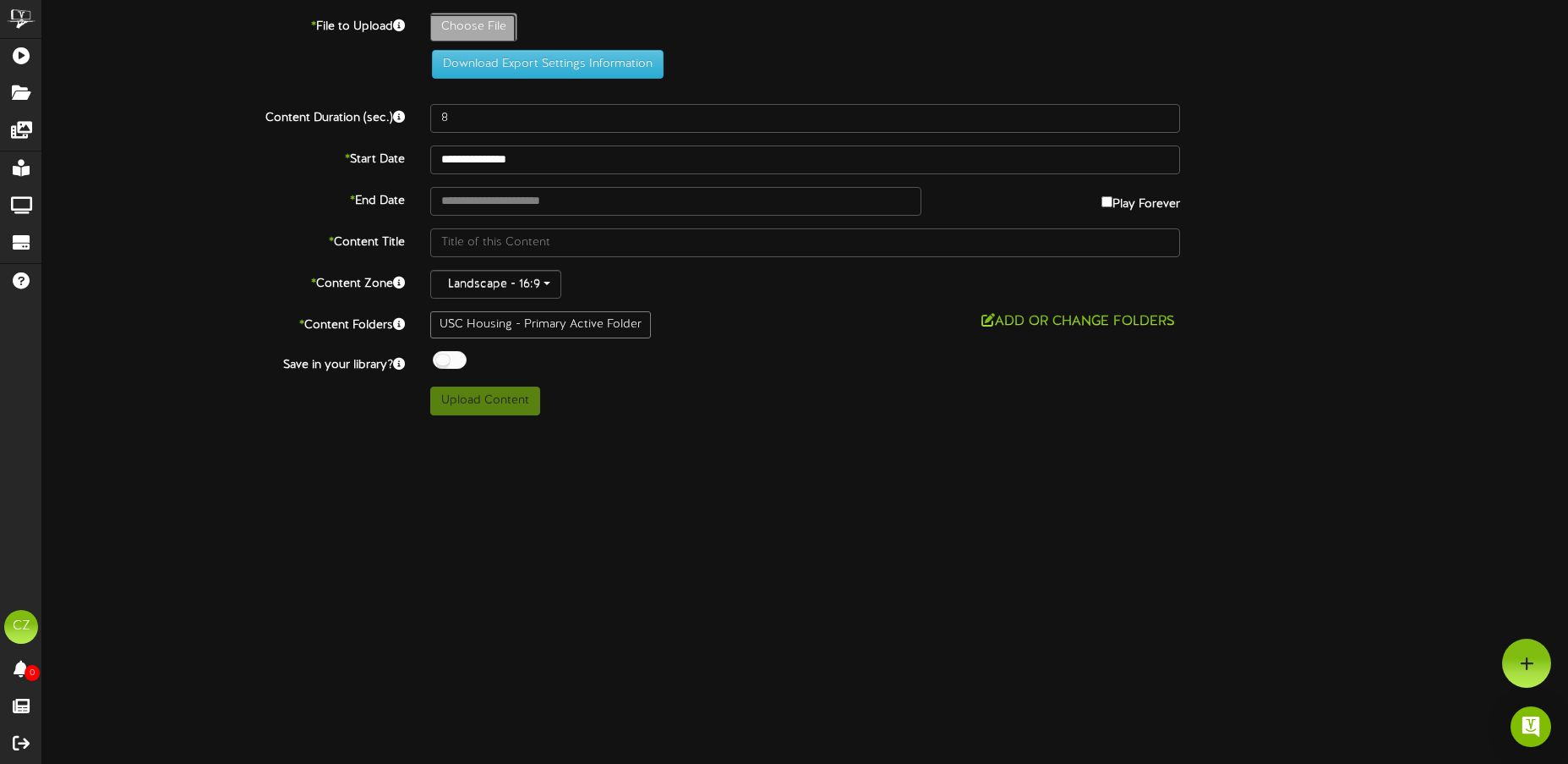
type input "**********"
type input "LatinxLunch"
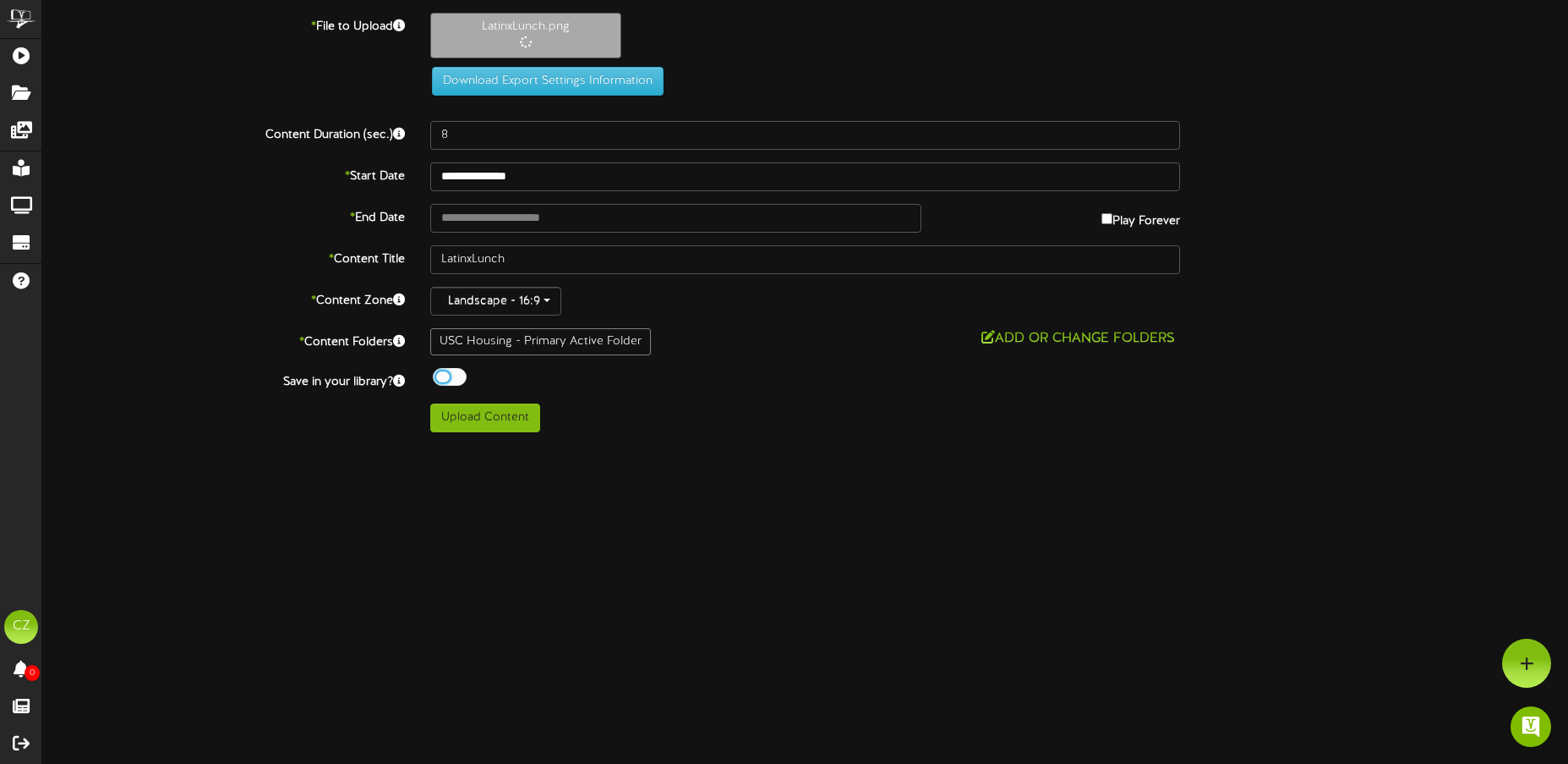
click at [455, 376] on div at bounding box center [449, 377] width 34 height 17
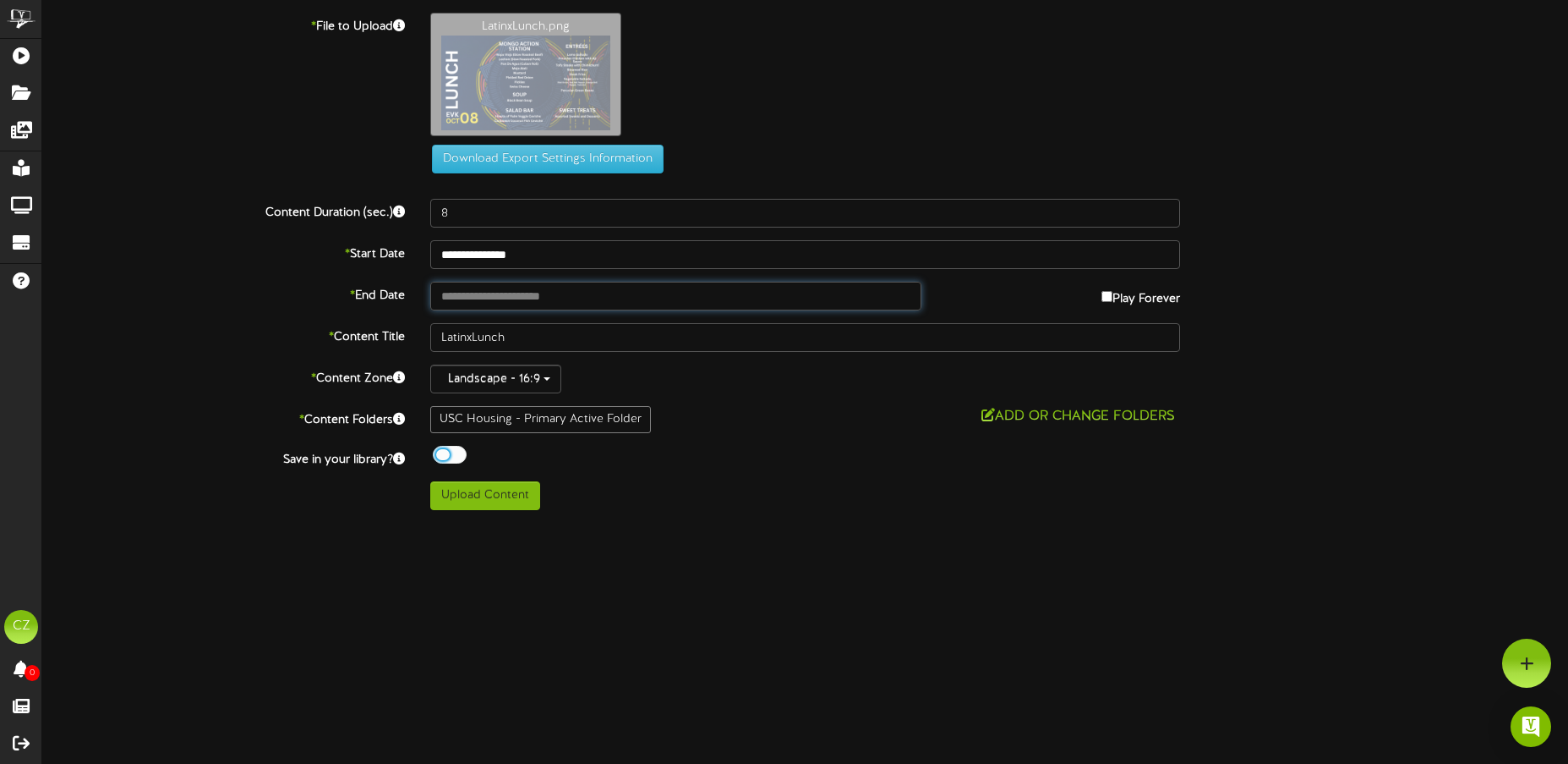
click at [504, 301] on input "text" at bounding box center [676, 295] width 492 height 29
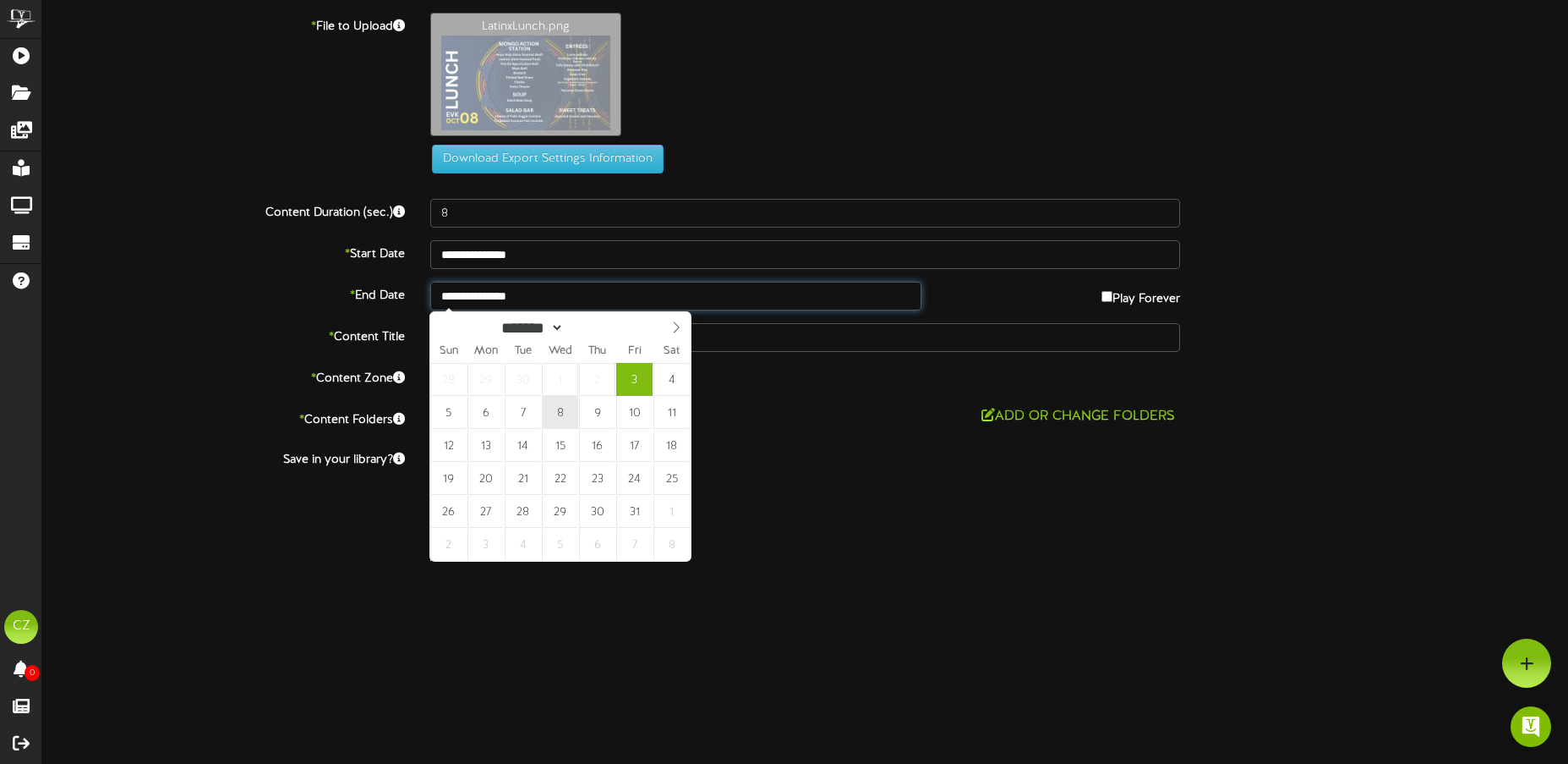
type input "**********"
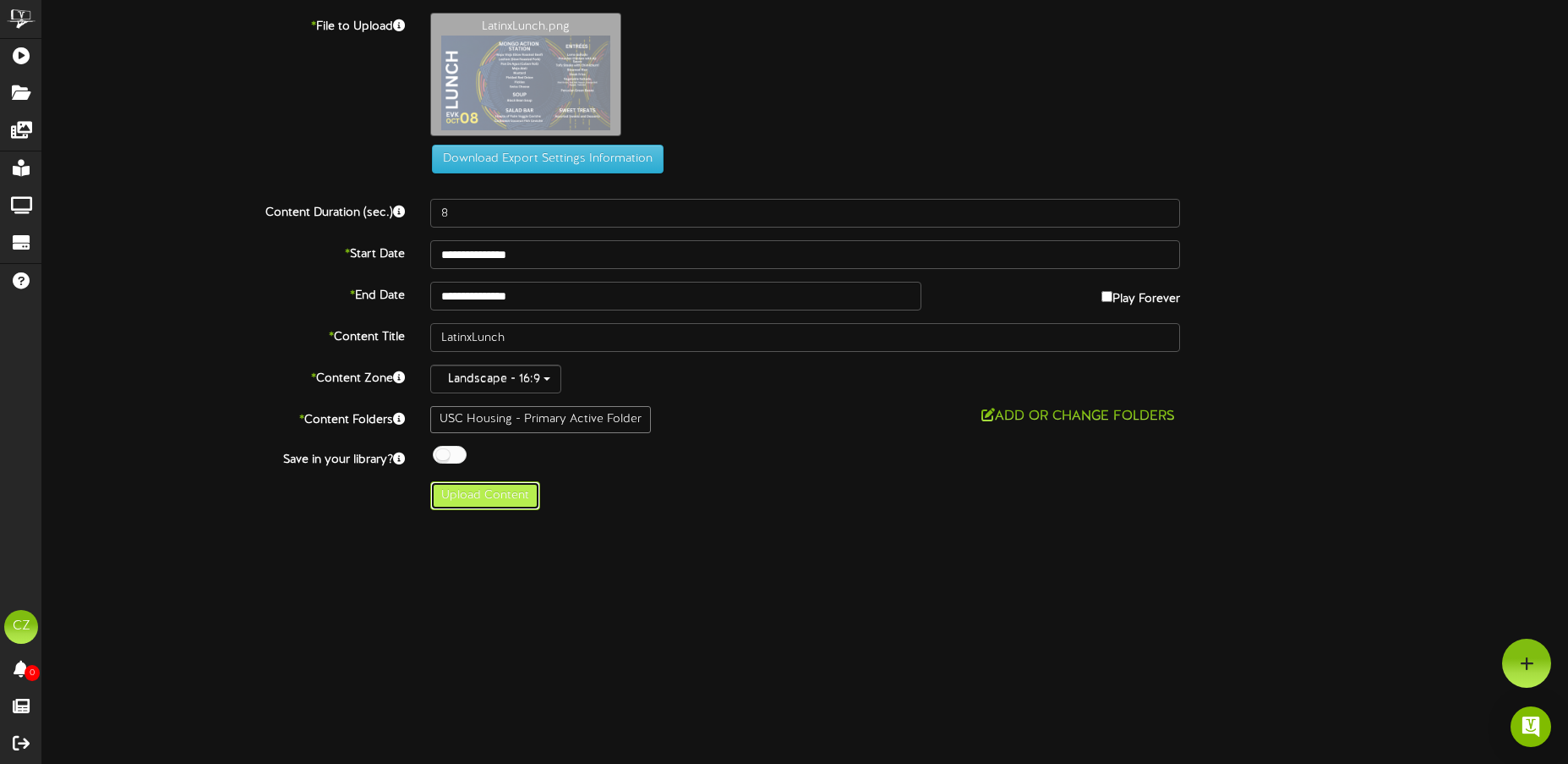
click at [502, 491] on button "Upload Content" at bounding box center [485, 495] width 110 height 29
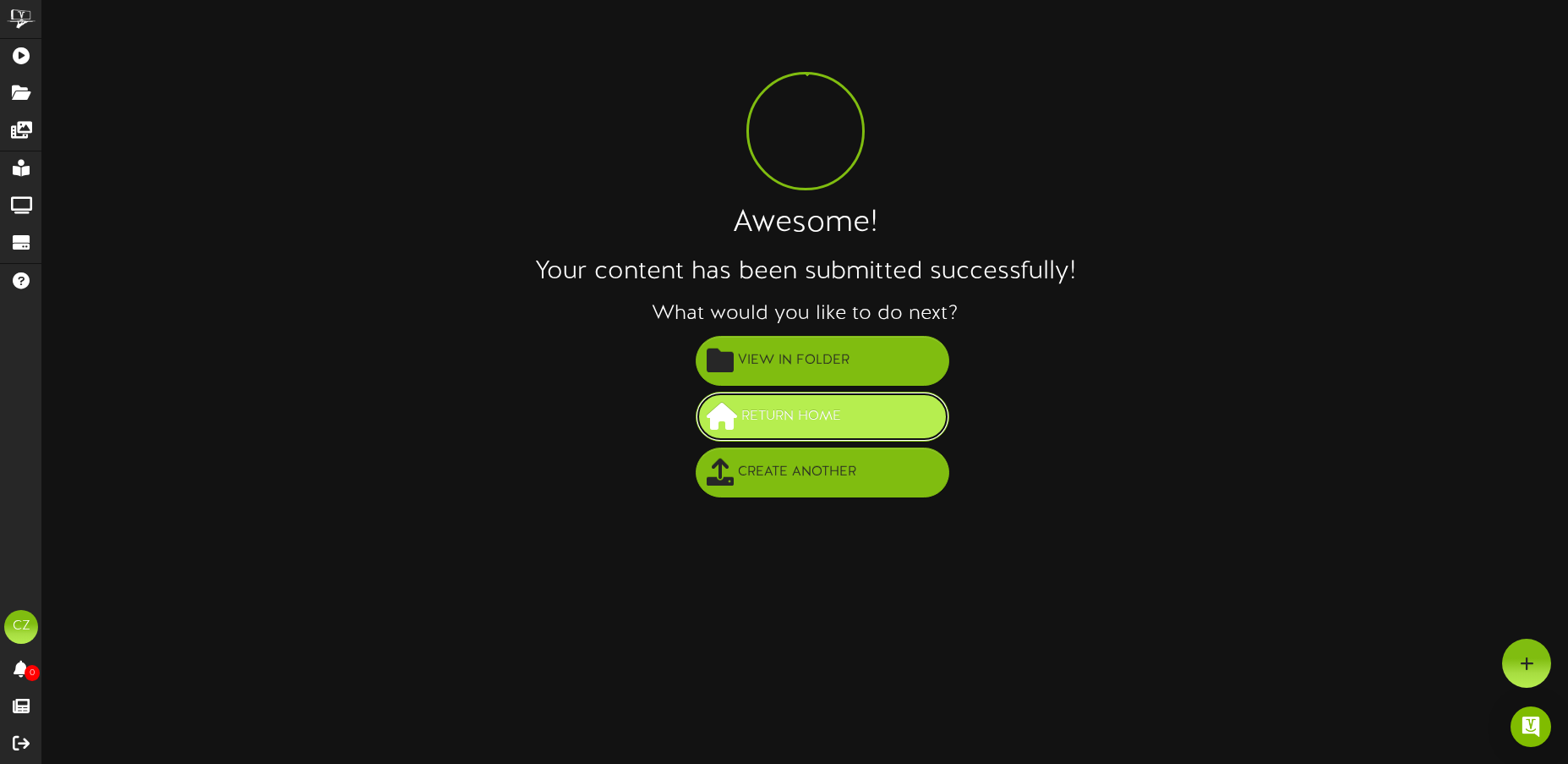
click at [834, 418] on span "Return Home" at bounding box center [791, 417] width 108 height 28
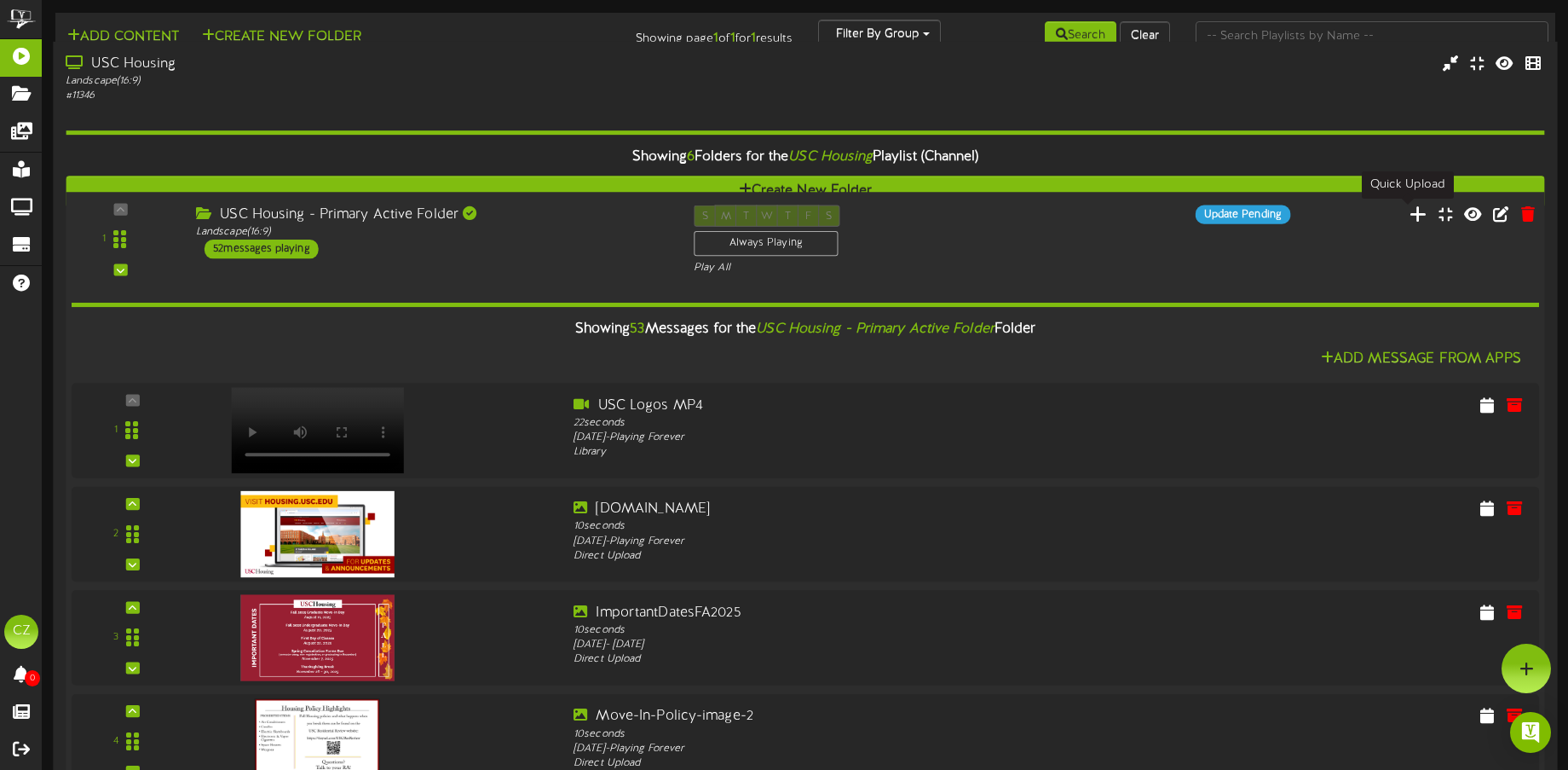
click at [1409, 219] on icon at bounding box center [1418, 213] width 17 height 18
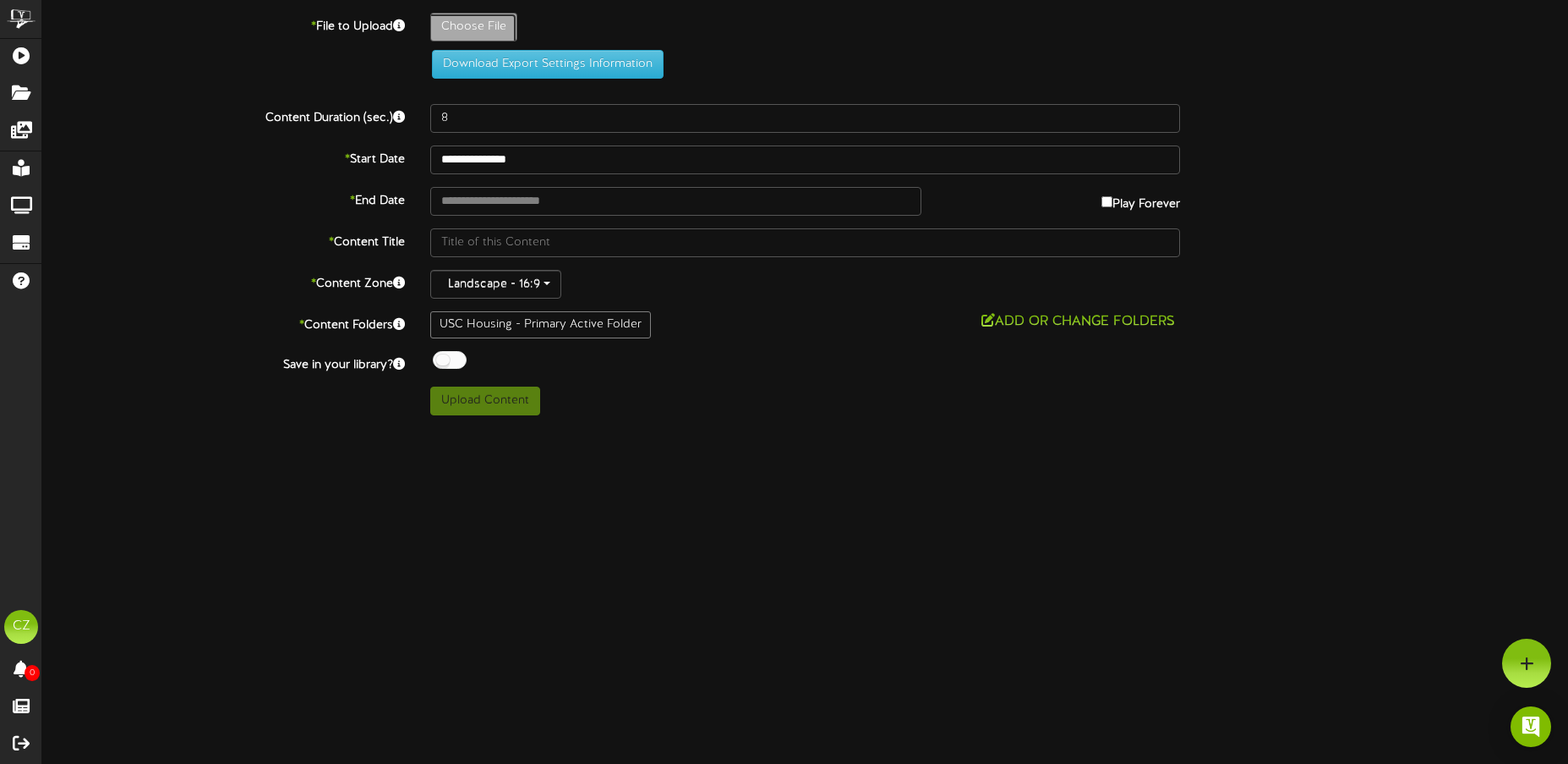
type input "**********"
type input "LatinxDinner"
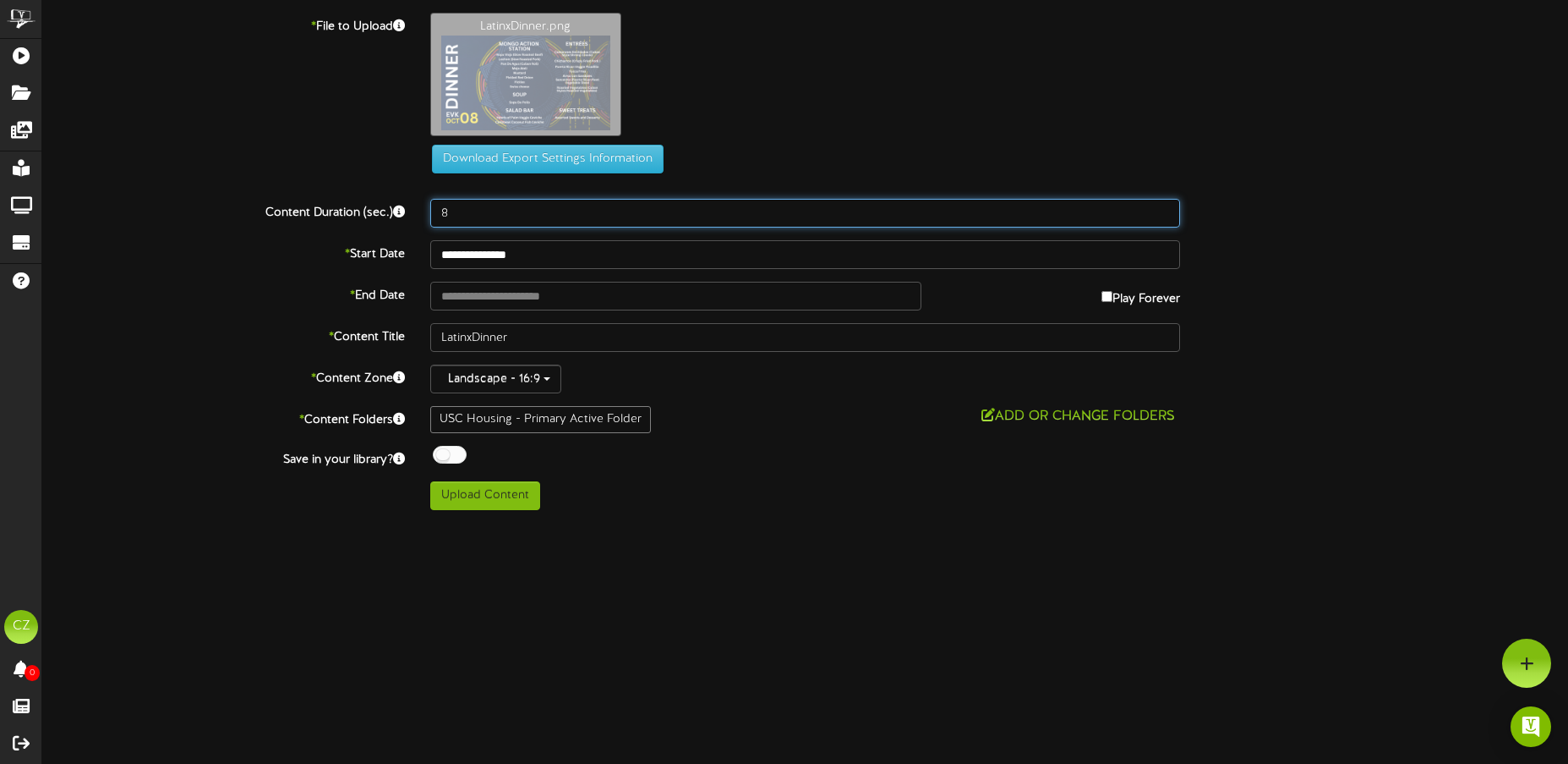
click at [504, 222] on input "8" at bounding box center [805, 213] width 751 height 29
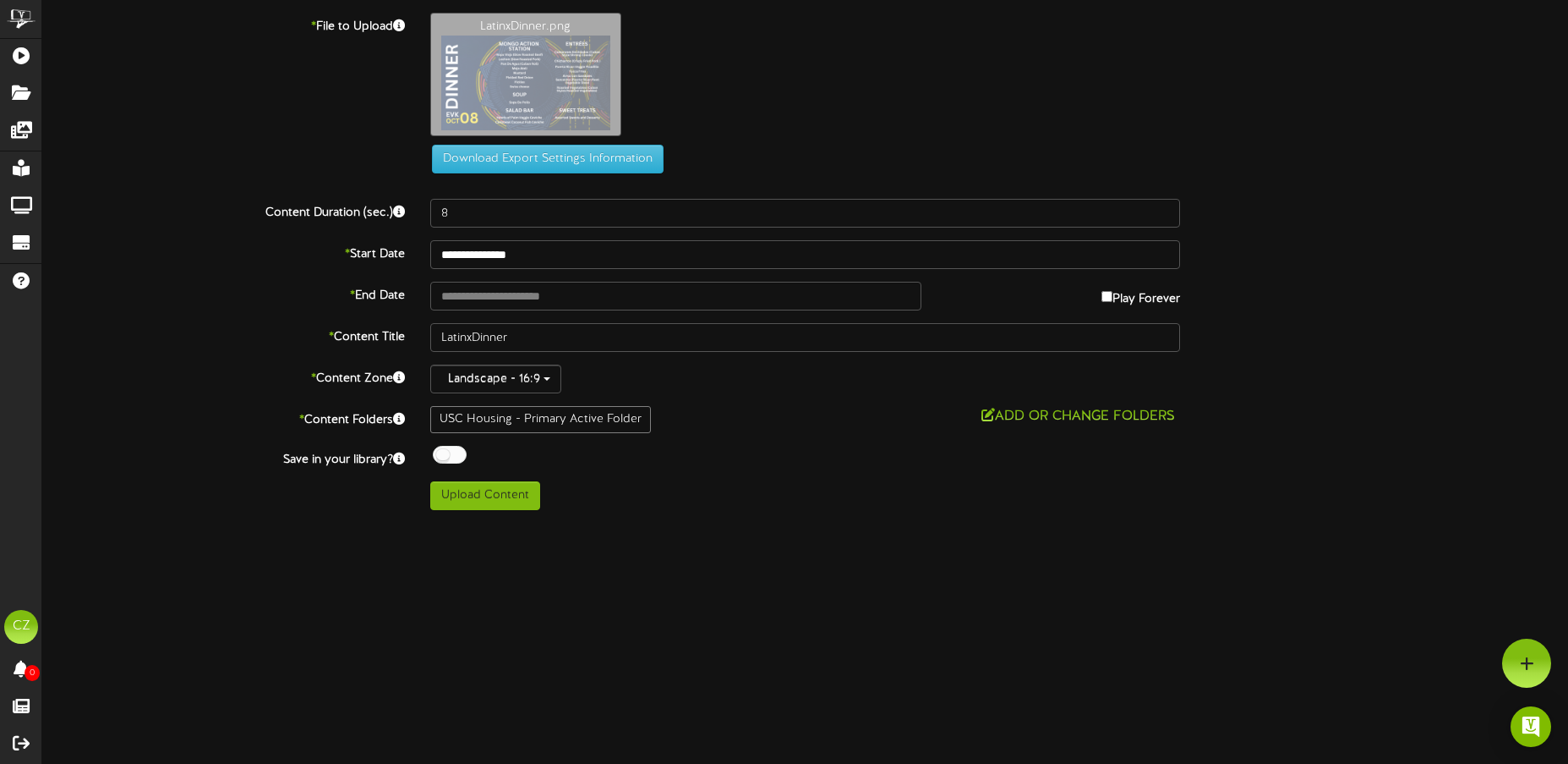
click at [503, 313] on div "**********" at bounding box center [805, 261] width 1526 height 497
click at [502, 300] on input "text" at bounding box center [676, 295] width 492 height 29
type input "**********"
click at [450, 465] on span at bounding box center [446, 456] width 32 height 22
click at [445, 453] on div at bounding box center [449, 454] width 34 height 17
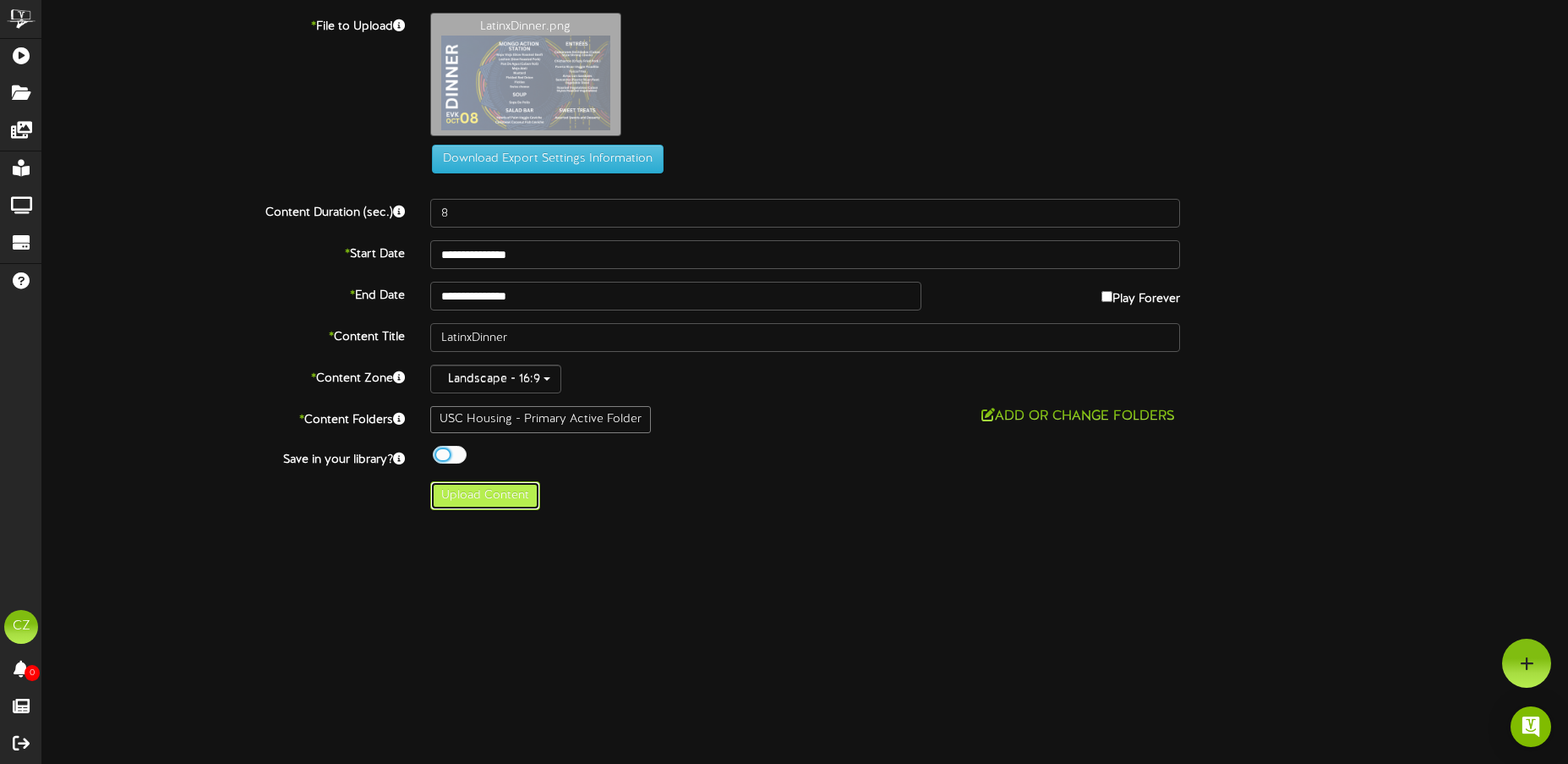
click at [475, 498] on button "Upload Content" at bounding box center [485, 495] width 110 height 29
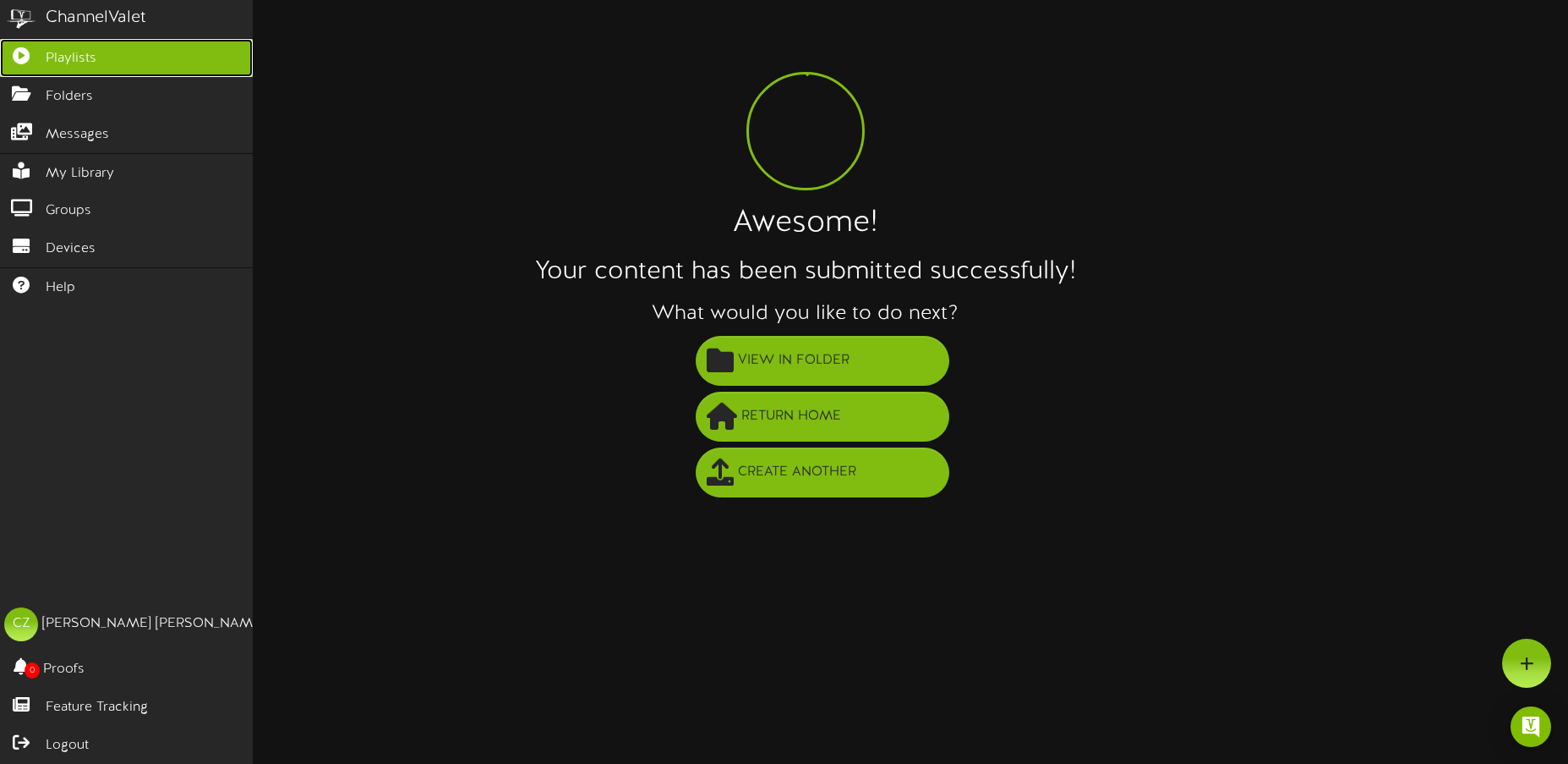
click at [28, 54] on icon at bounding box center [21, 54] width 43 height 13
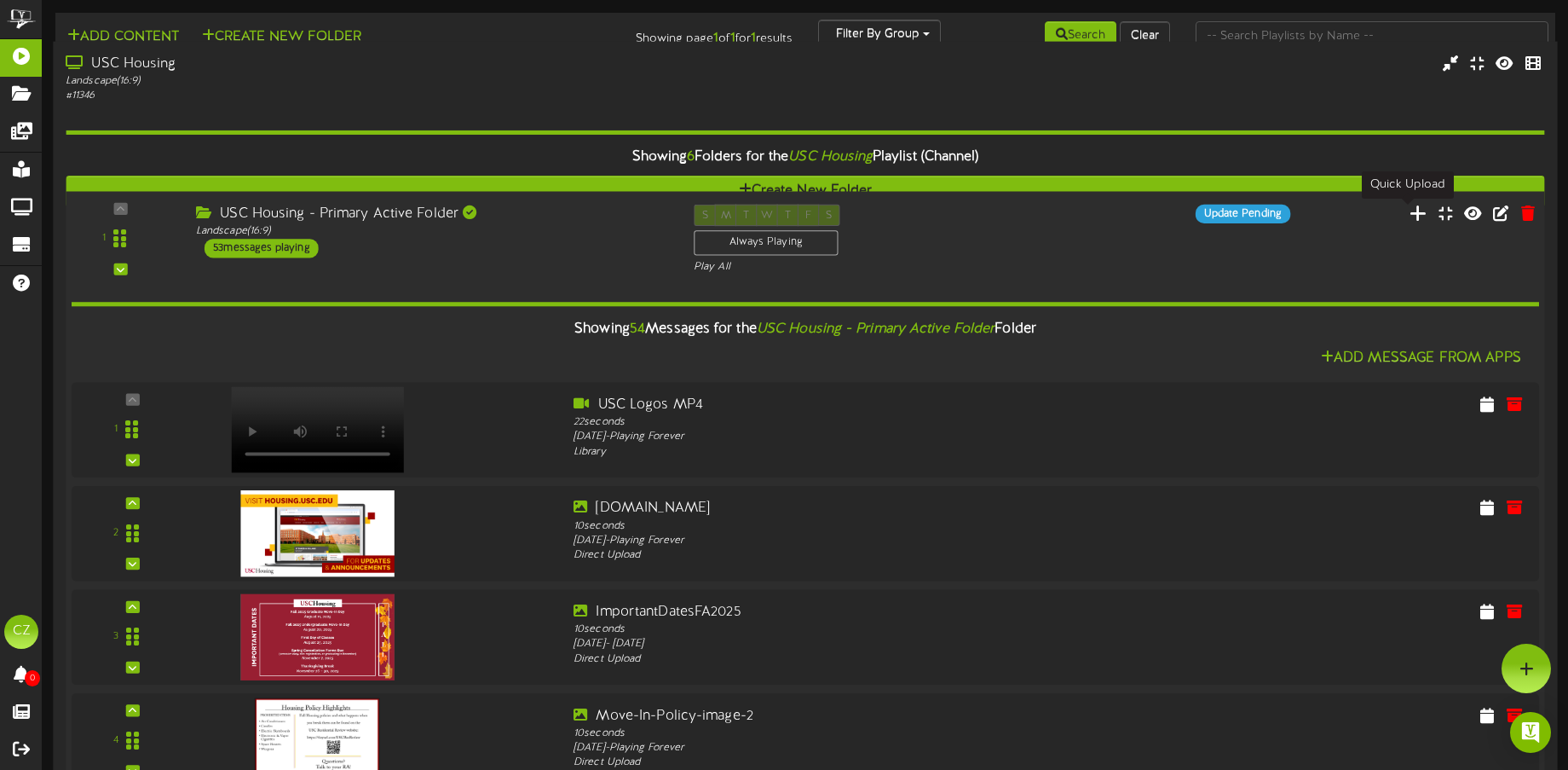
click at [1409, 213] on icon at bounding box center [1418, 212] width 17 height 18
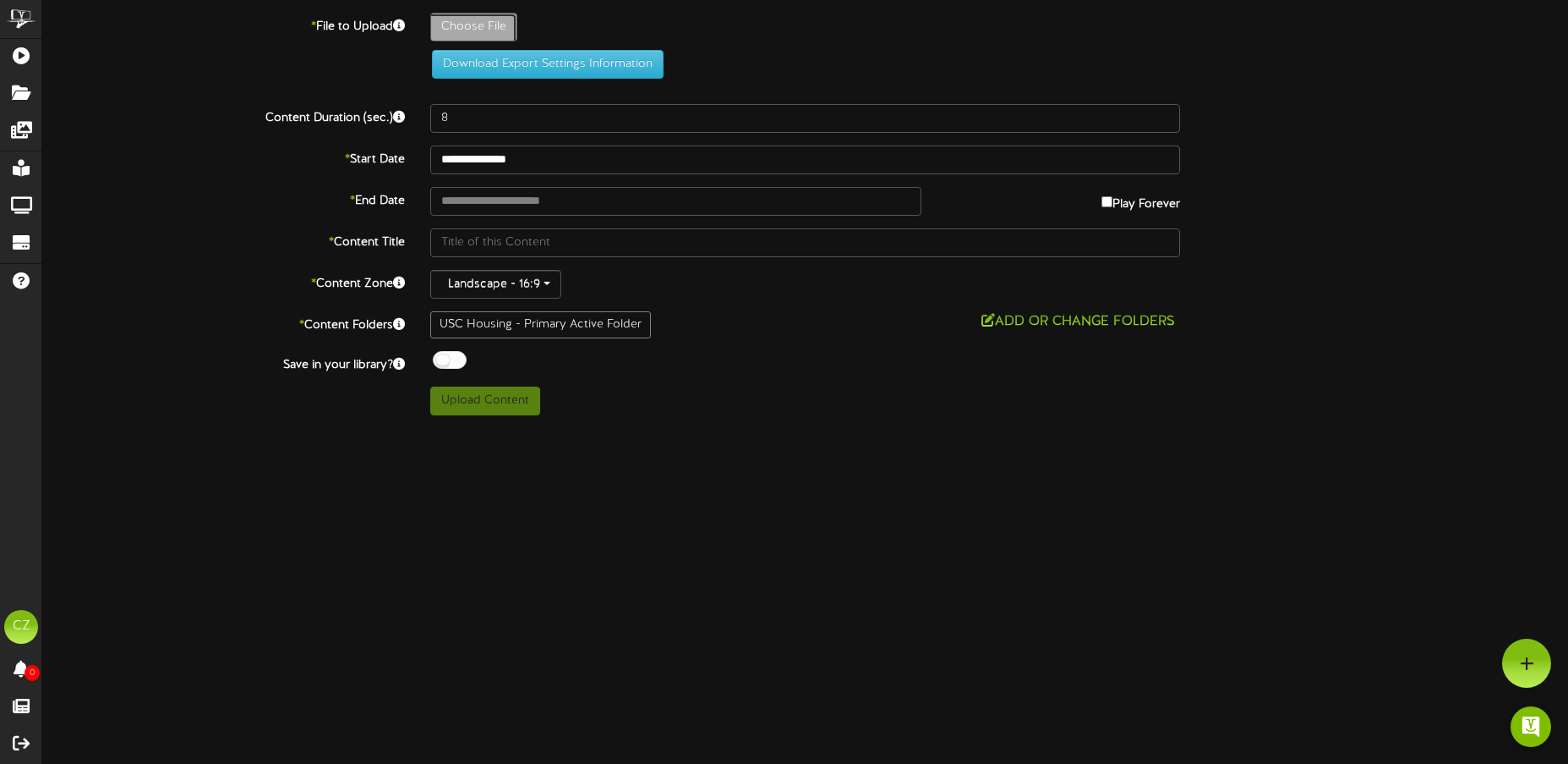
type input "**********"
type input "TasteofLAHousing"
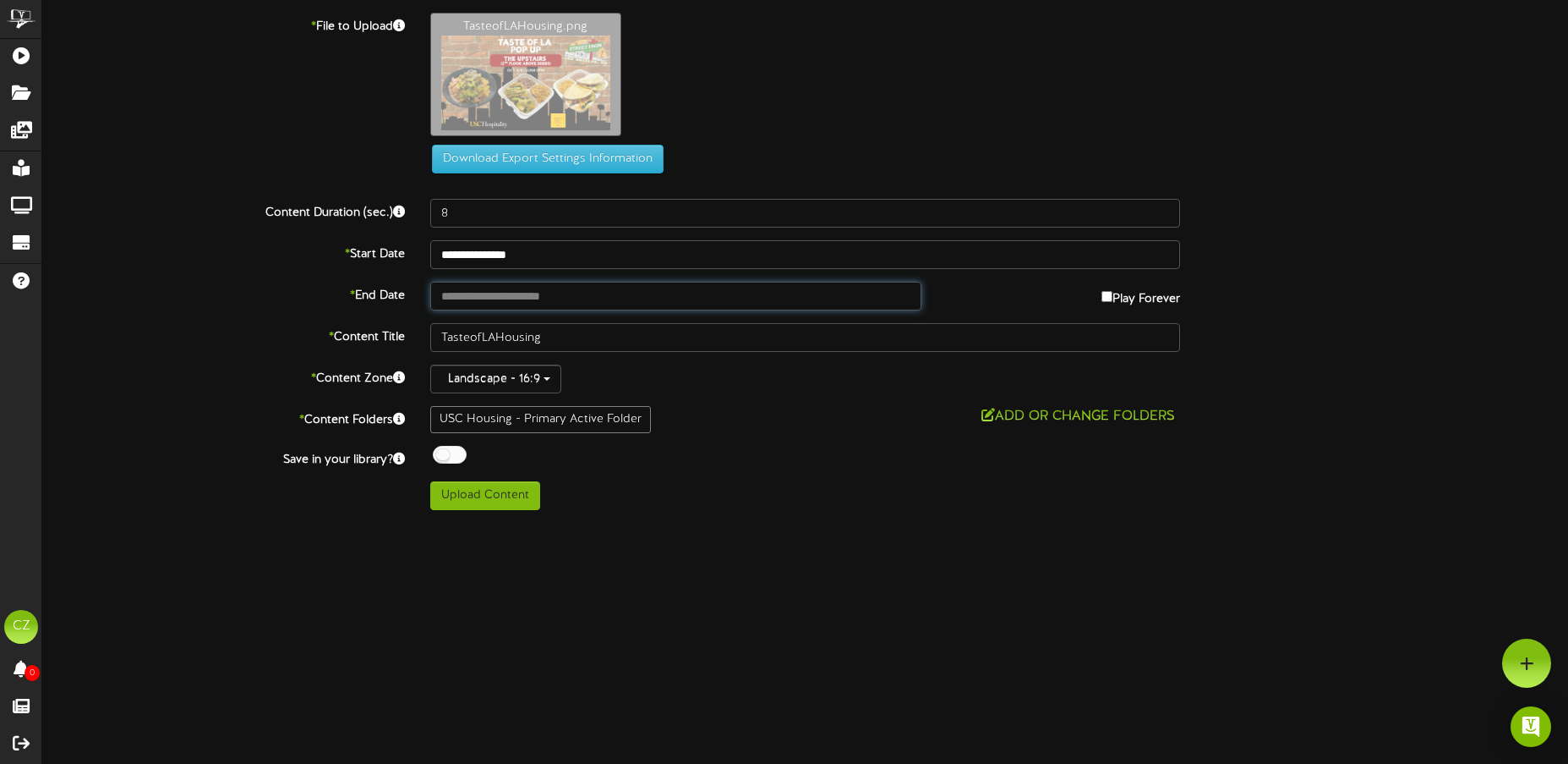
click at [550, 210] on div "**********" at bounding box center [805, 261] width 1526 height 497
click at [449, 456] on div at bounding box center [449, 454] width 34 height 17
click at [486, 504] on button "Upload Content" at bounding box center [485, 495] width 110 height 29
type input "**********"
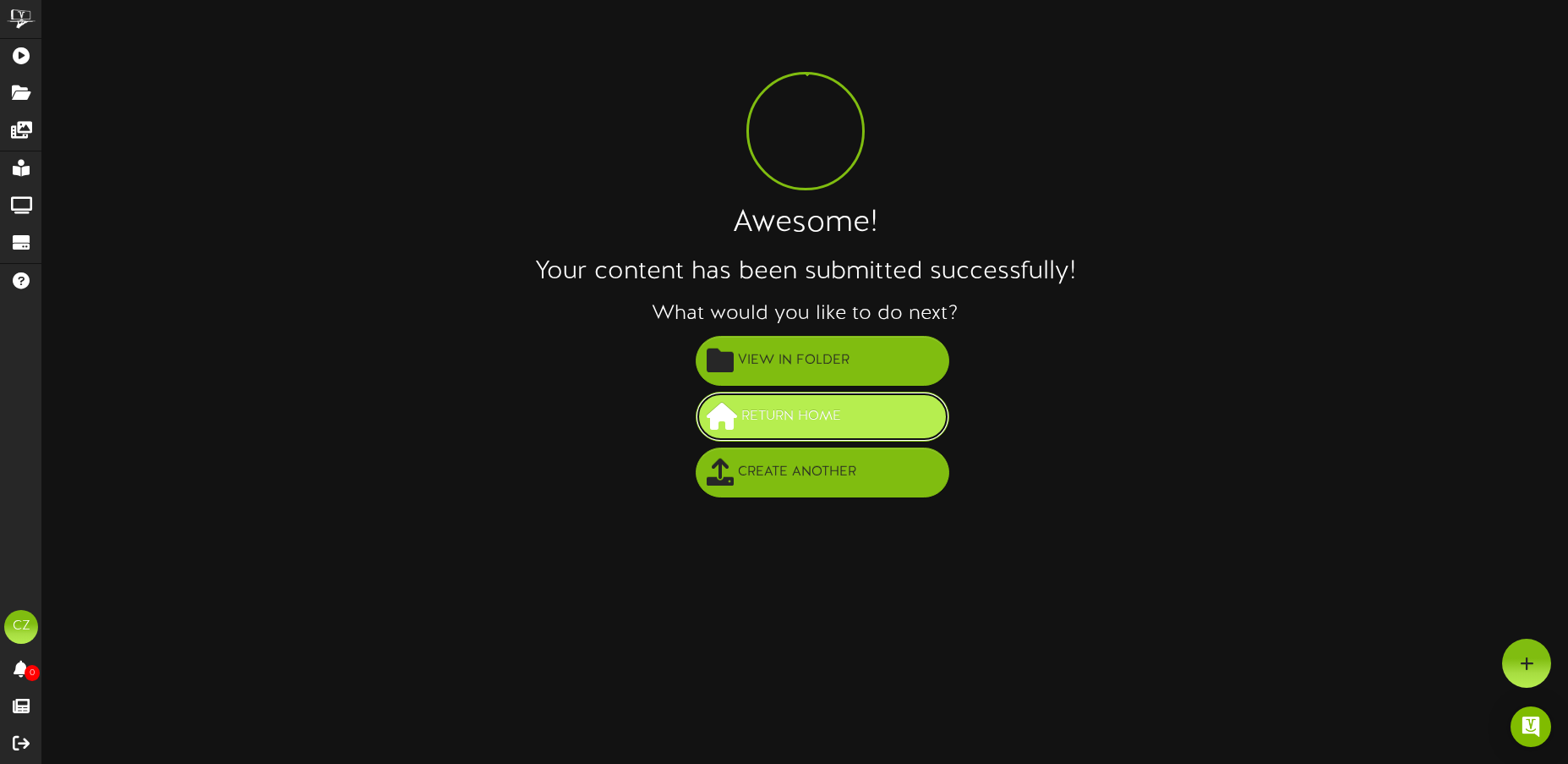
click at [784, 438] on button "Return Home" at bounding box center [823, 416] width 253 height 49
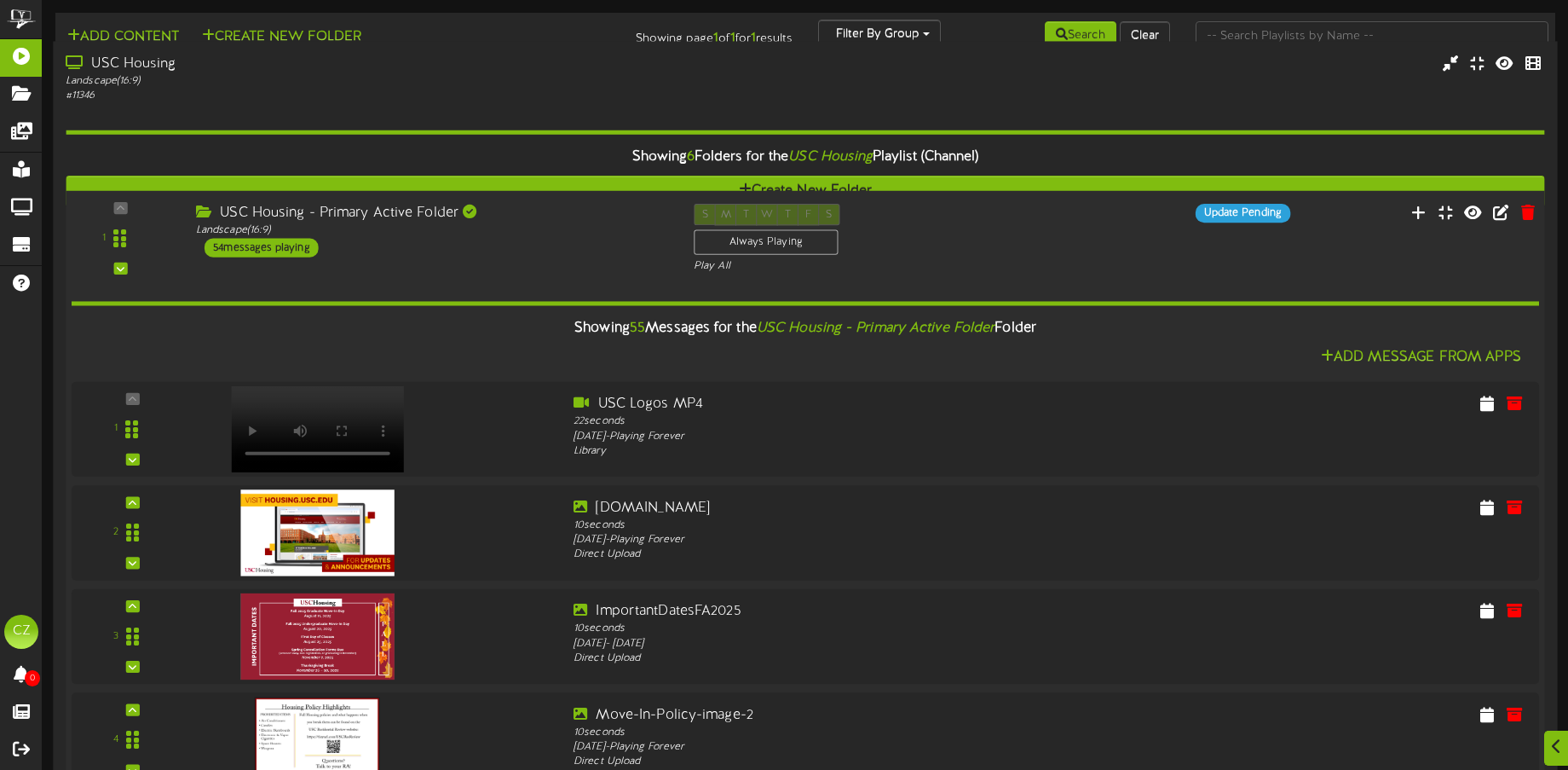
scroll to position [4859, 0]
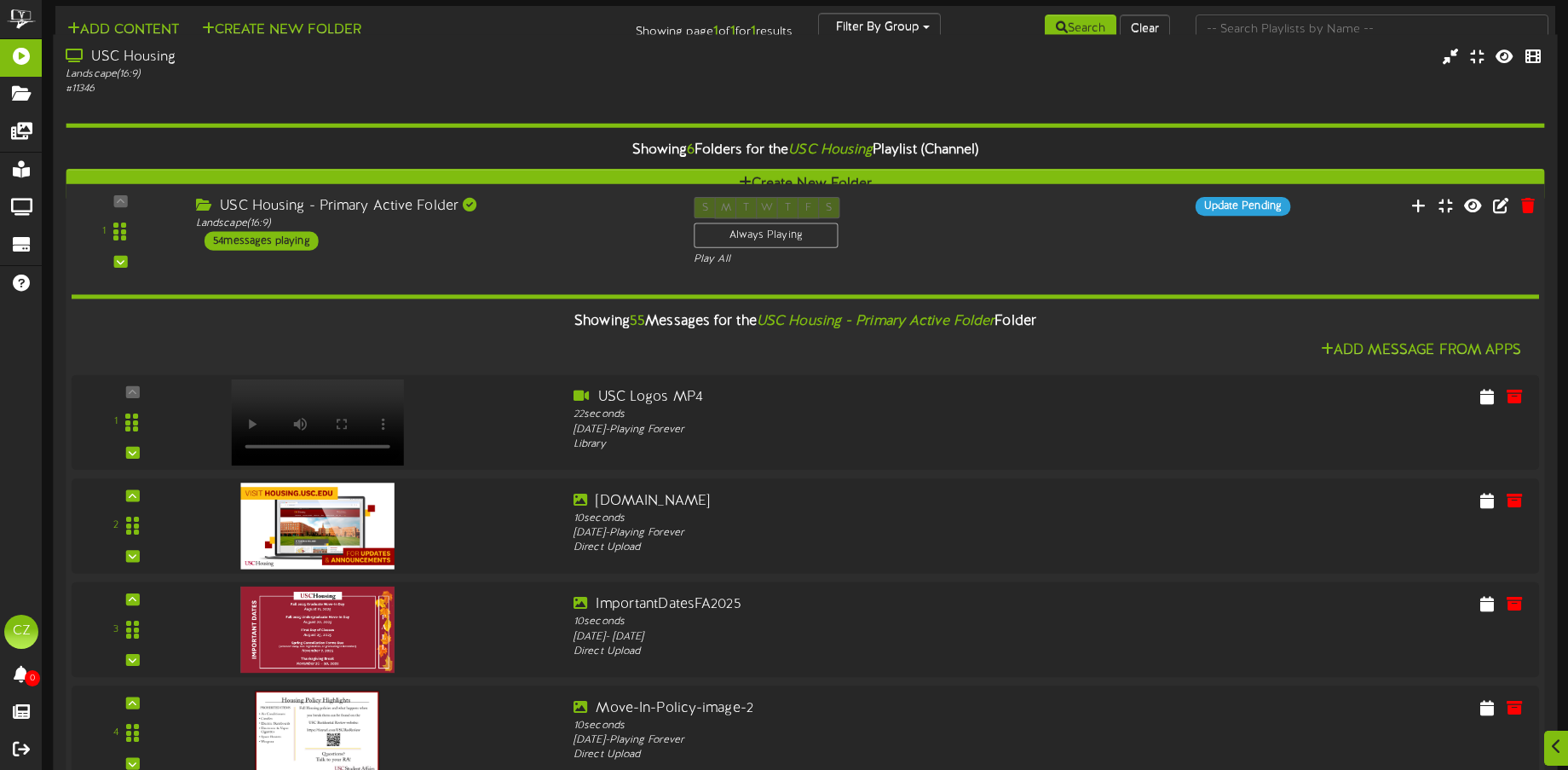
scroll to position [0, 0]
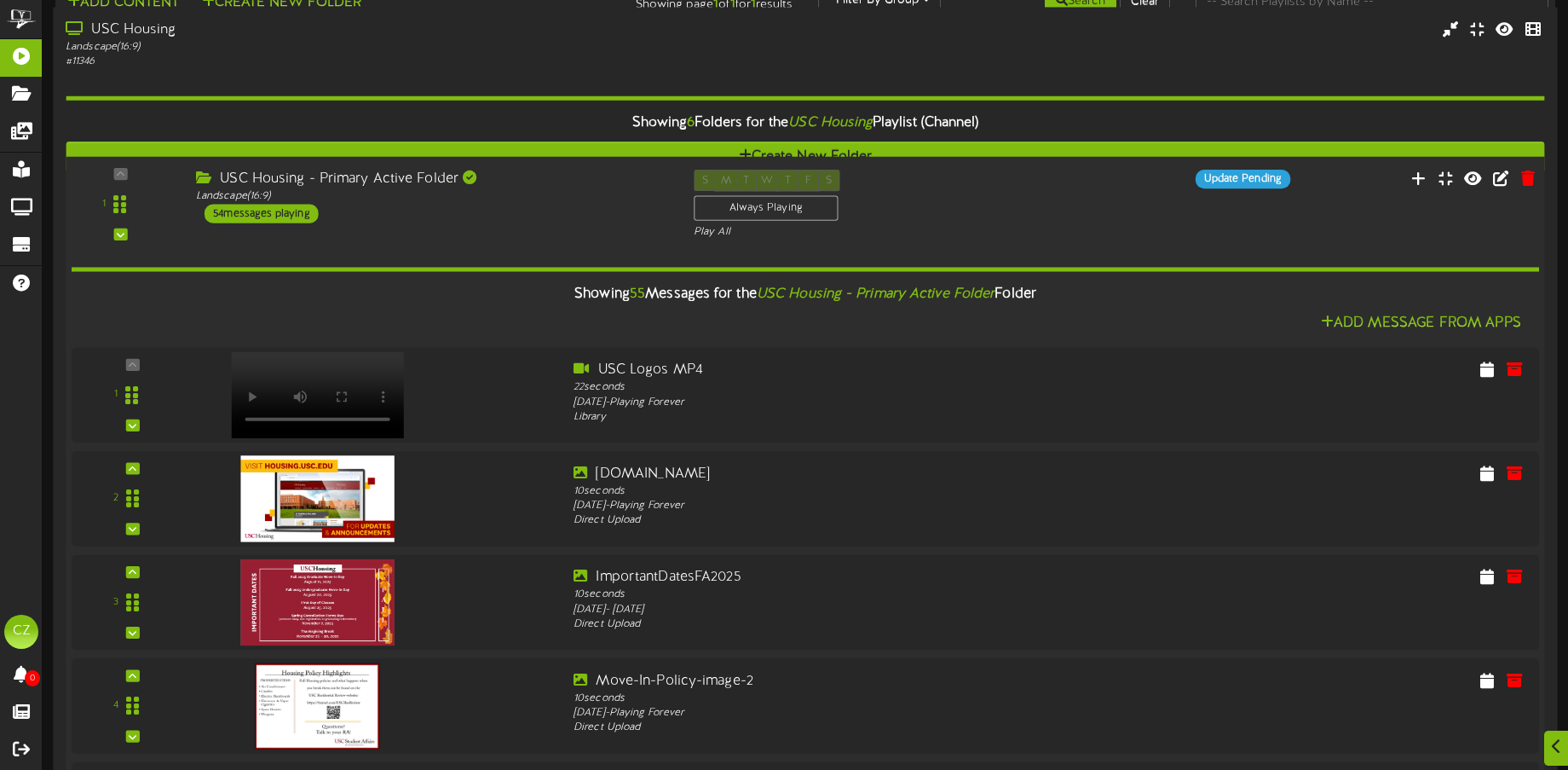
scroll to position [5200, 0]
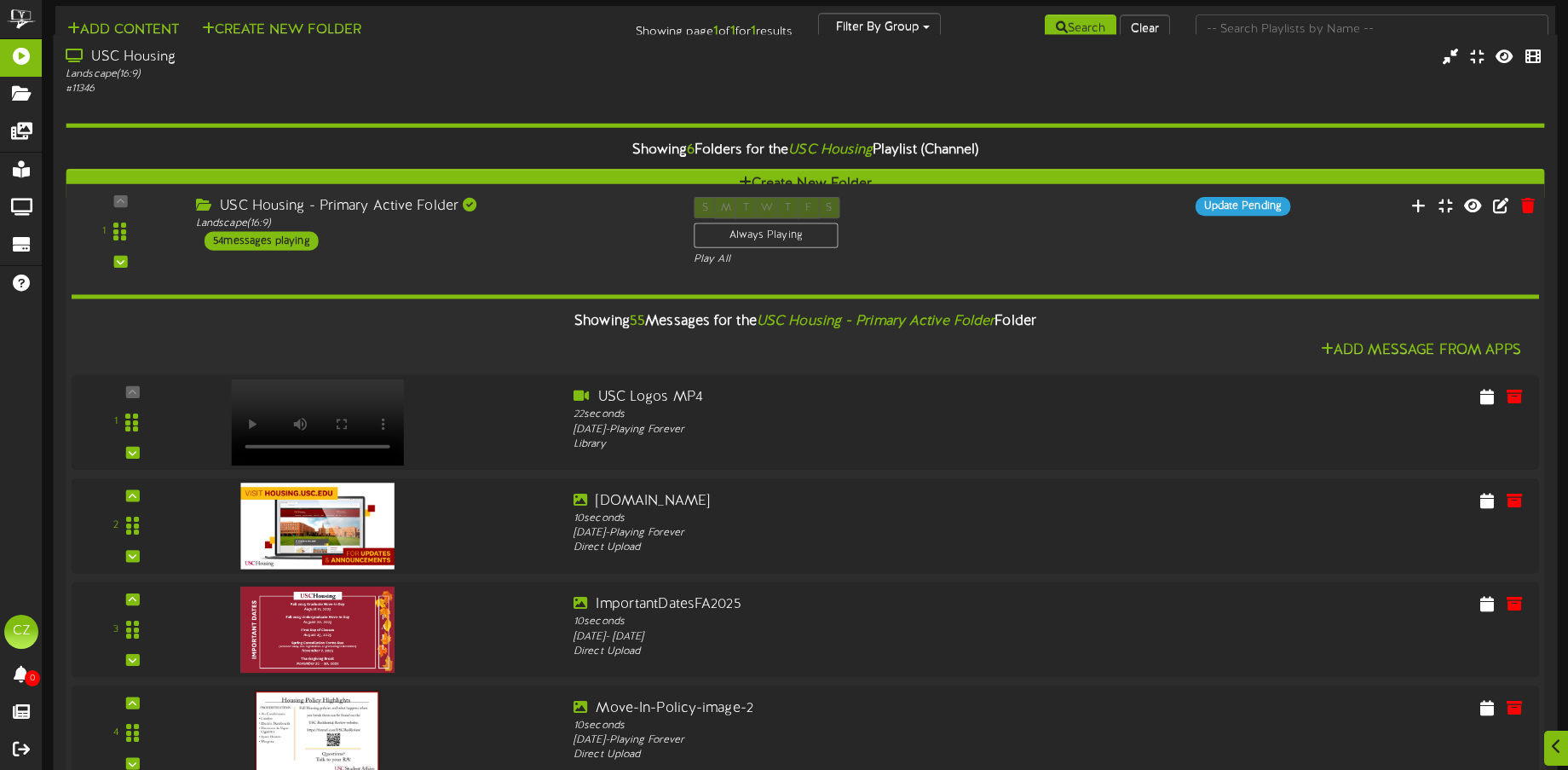
scroll to position [0, 0]
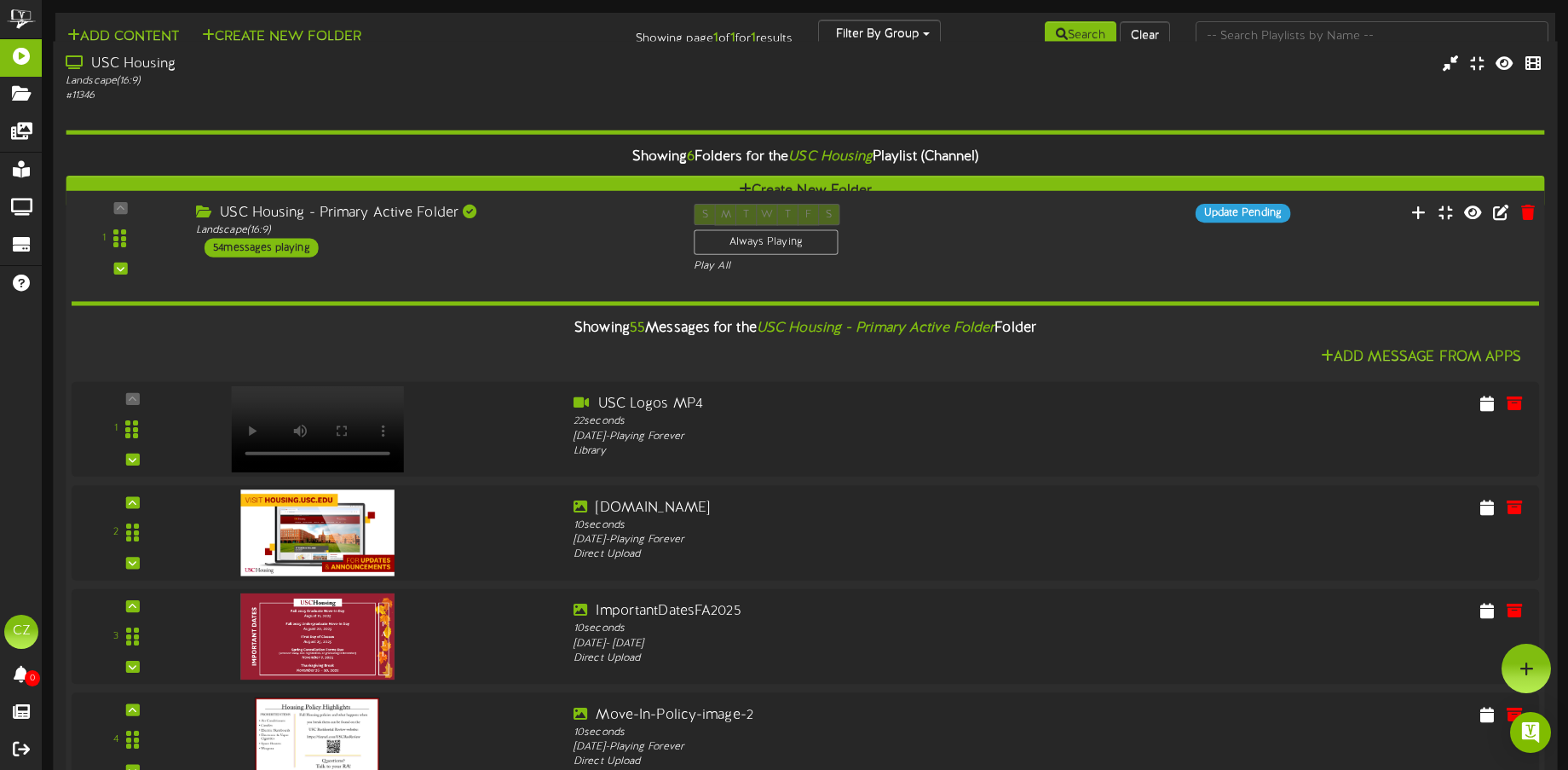
scroll to position [4518, 0]
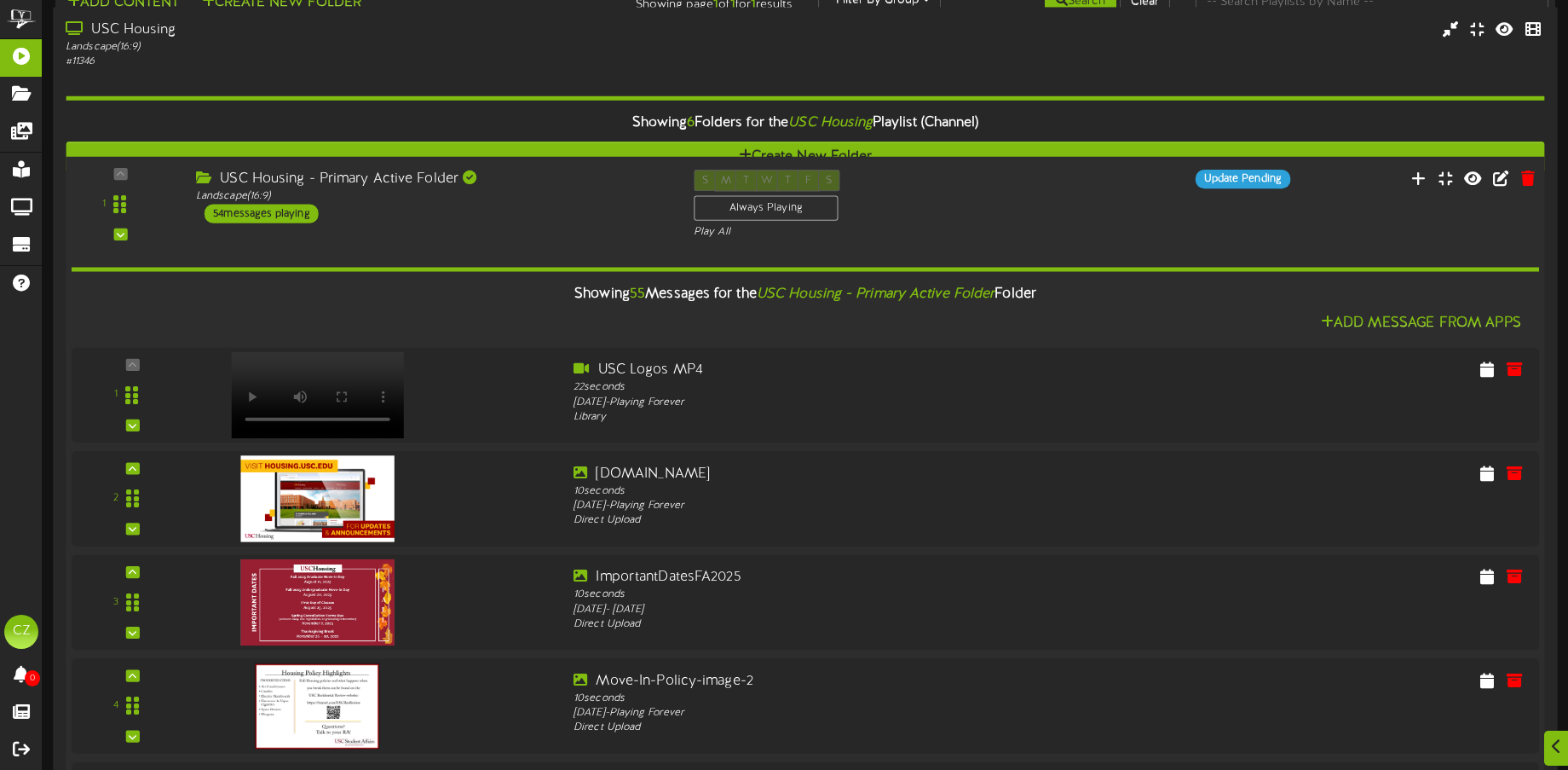
scroll to position [5200, 0]
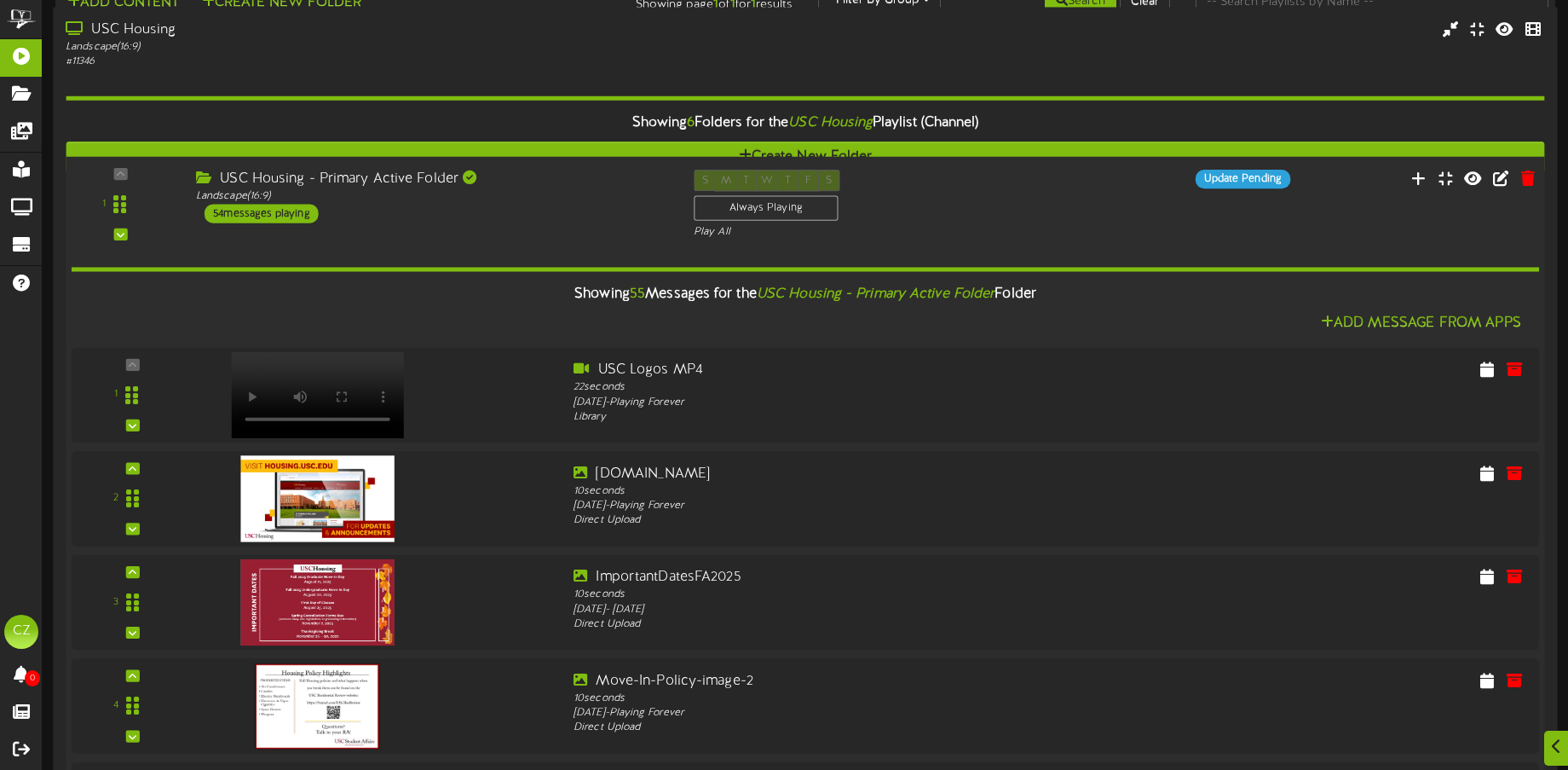
scroll to position [5371, 0]
